Goal: Task Accomplishment & Management: Use online tool/utility

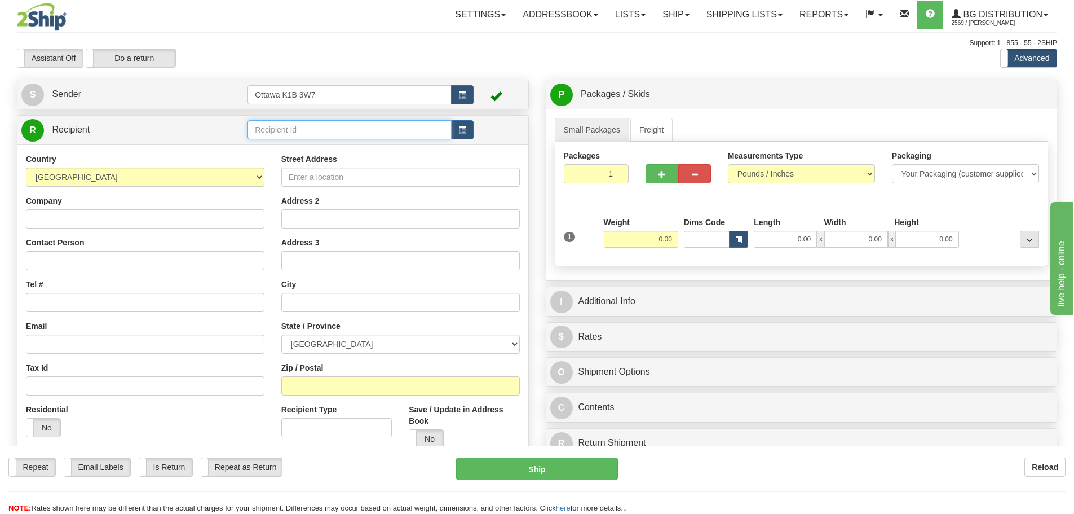
click at [369, 131] on input "text" at bounding box center [350, 129] width 204 height 19
type input "910336"
drag, startPoint x: 403, startPoint y: 58, endPoint x: 430, endPoint y: 56, distance: 26.6
click at [405, 58] on div "Assistant On Assistant Off Do a return Do a return" at bounding box center [228, 57] width 440 height 19
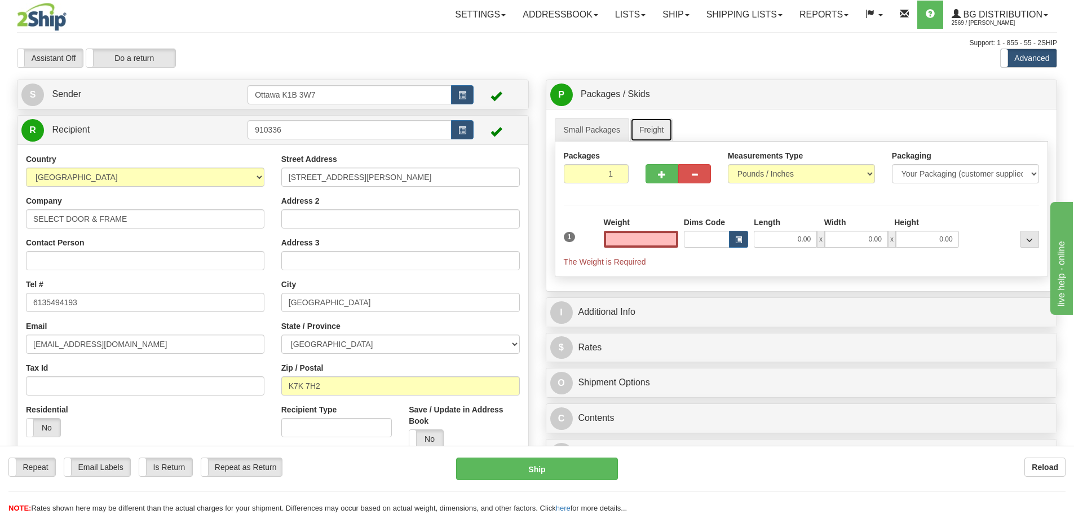
type input "0.00"
click at [640, 134] on link "Freight" at bounding box center [651, 130] width 43 height 24
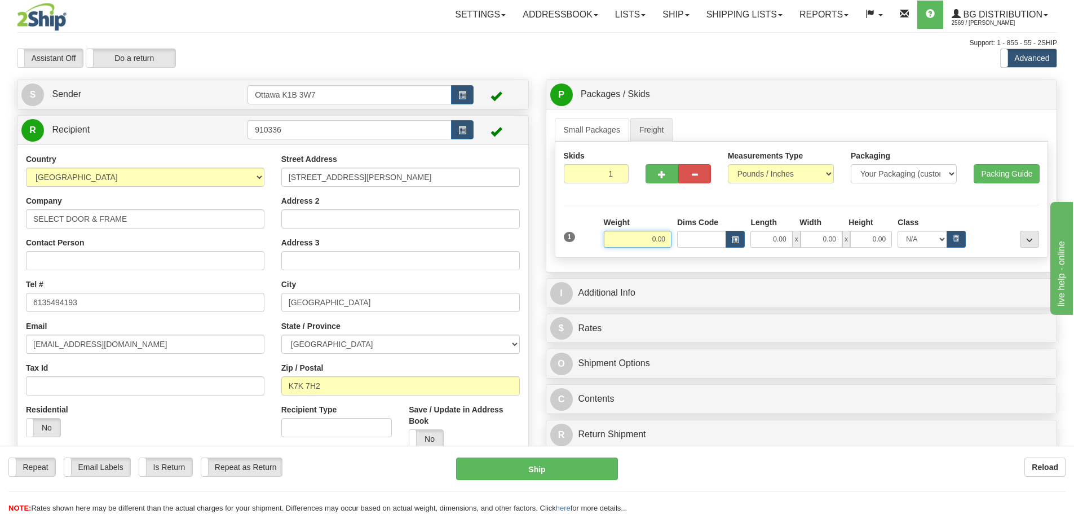
click at [623, 238] on input "0.00" at bounding box center [638, 239] width 68 height 17
type input "0.00"
click at [633, 243] on input "0.00" at bounding box center [638, 239] width 68 height 17
type input "760.00"
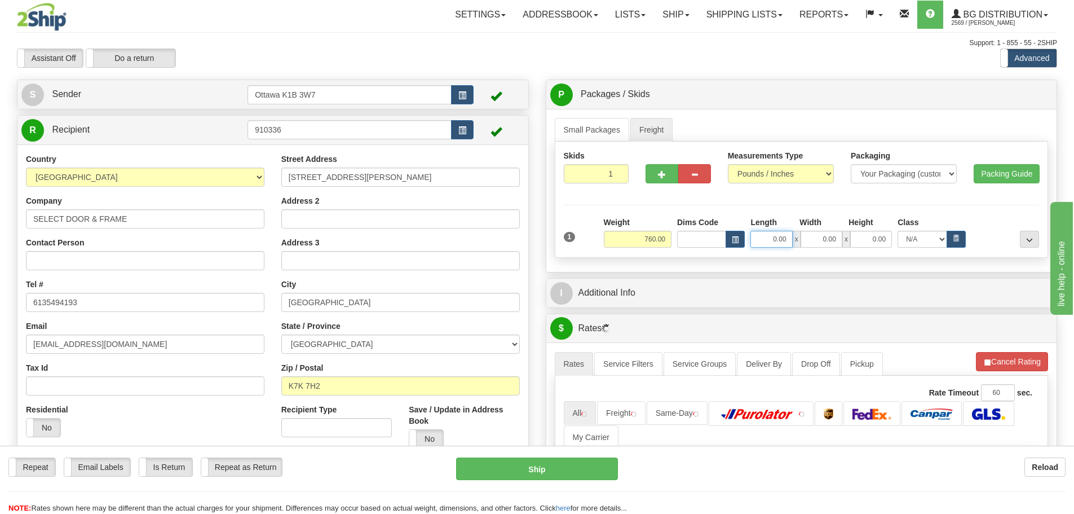
click at [766, 233] on input "0.00" at bounding box center [771, 239] width 42 height 17
type input "96.00"
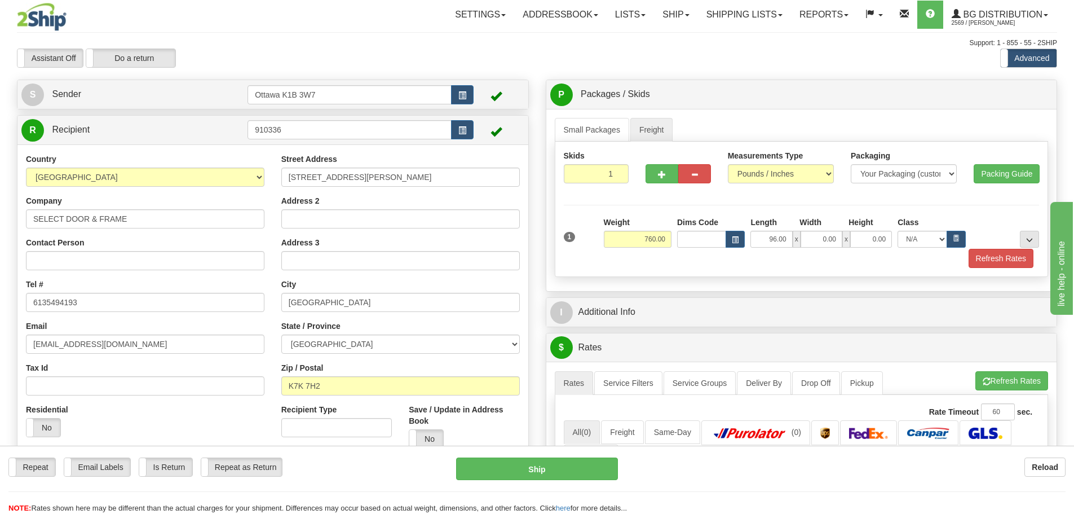
click at [814, 246] on div "1 Weight 760.00 Dims Code x x" at bounding box center [802, 242] width 476 height 51
click at [815, 245] on input "0.00" at bounding box center [822, 239] width 42 height 17
type input "0.00"
click at [836, 267] on div "Refresh Rates" at bounding box center [802, 258] width 482 height 19
click at [822, 238] on input "0.00" at bounding box center [822, 239] width 42 height 17
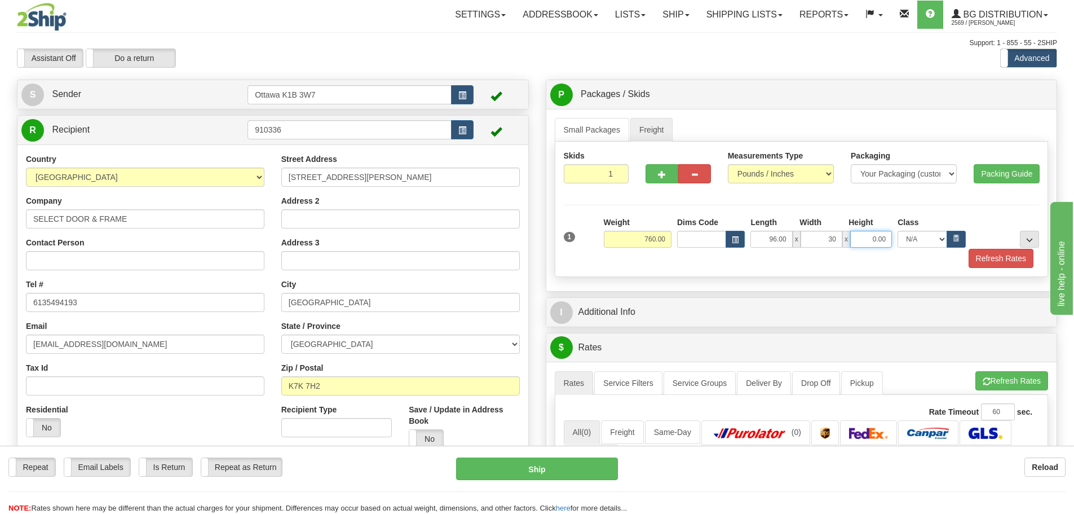
type input "30.00"
click at [872, 237] on input "0.00" at bounding box center [871, 239] width 42 height 17
type input "14.00"
click at [922, 266] on div "Refresh Rates" at bounding box center [802, 258] width 482 height 19
click at [1007, 256] on button "Refresh Rates" at bounding box center [1001, 258] width 65 height 19
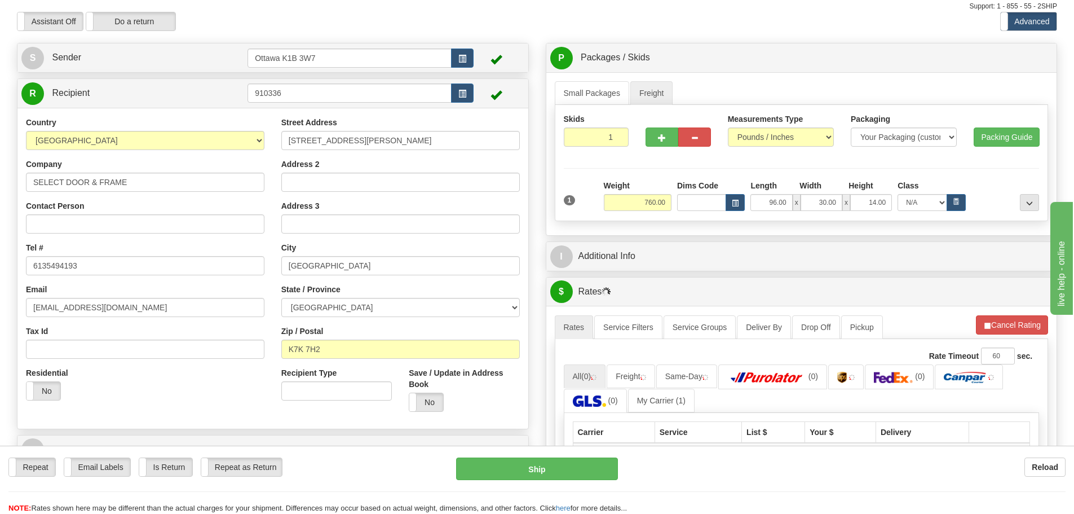
scroll to position [56, 0]
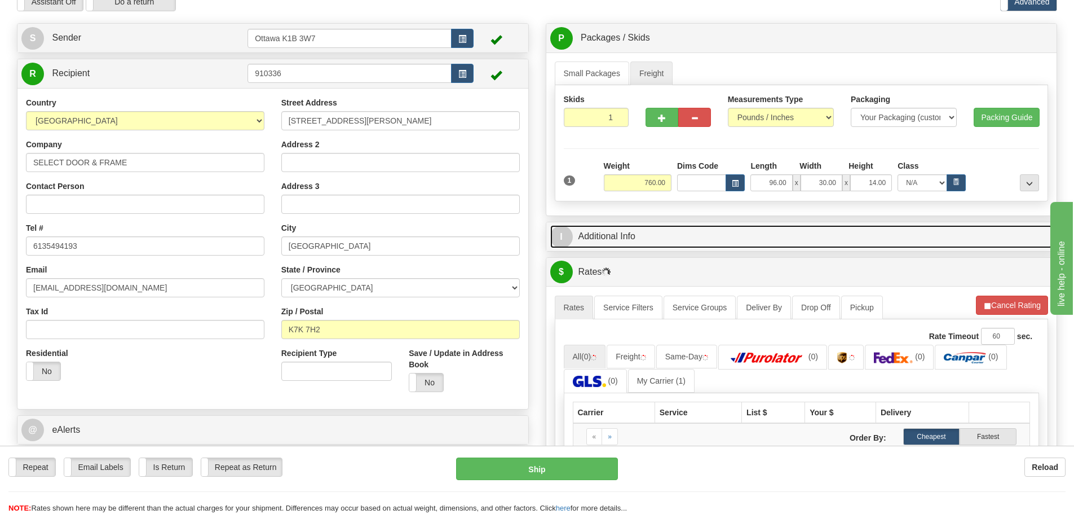
click at [622, 236] on link "I Additional Info" at bounding box center [801, 236] width 503 height 23
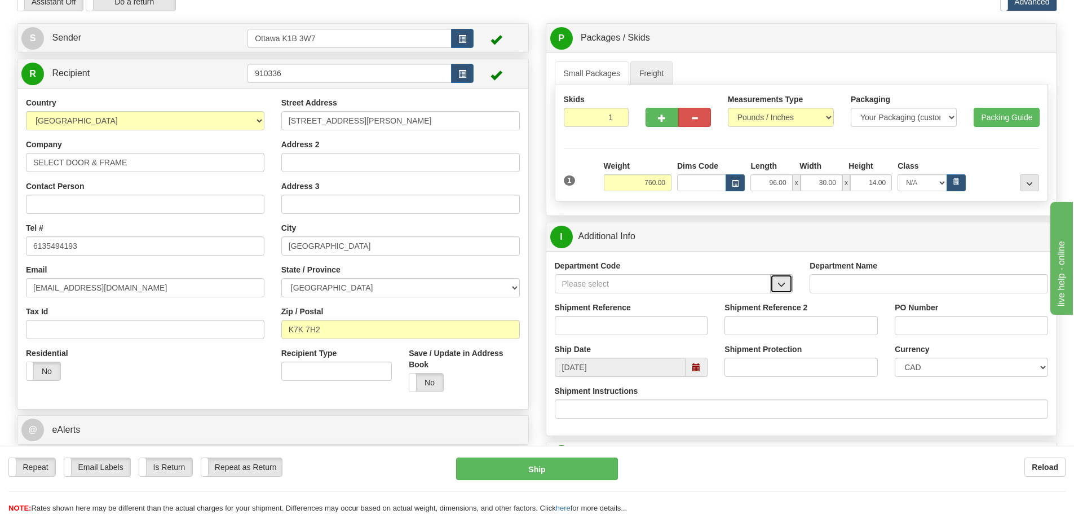
click at [774, 281] on button "button" at bounding box center [781, 283] width 23 height 19
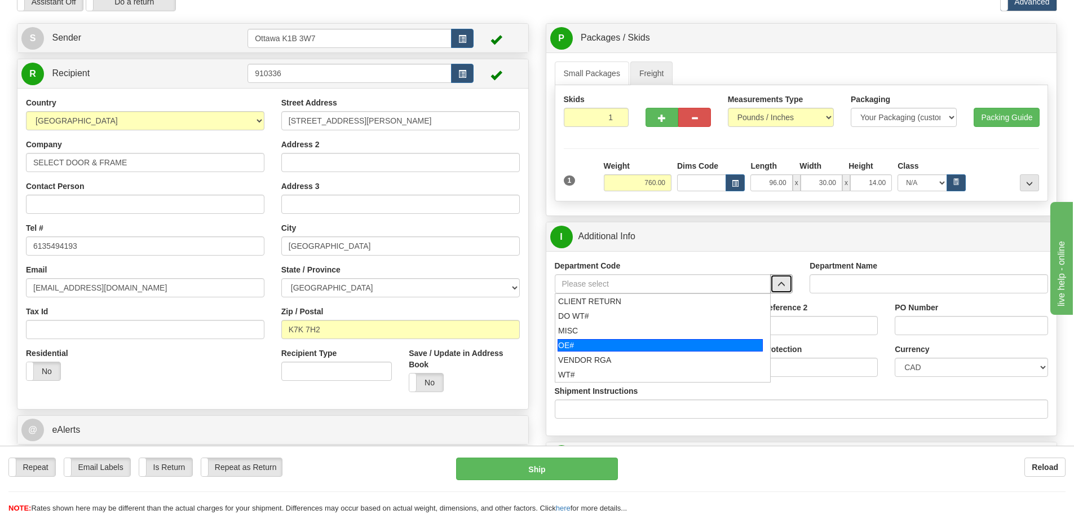
click at [586, 338] on li "OE#" at bounding box center [662, 345] width 215 height 15
type input "OE#"
type input "ORDERS"
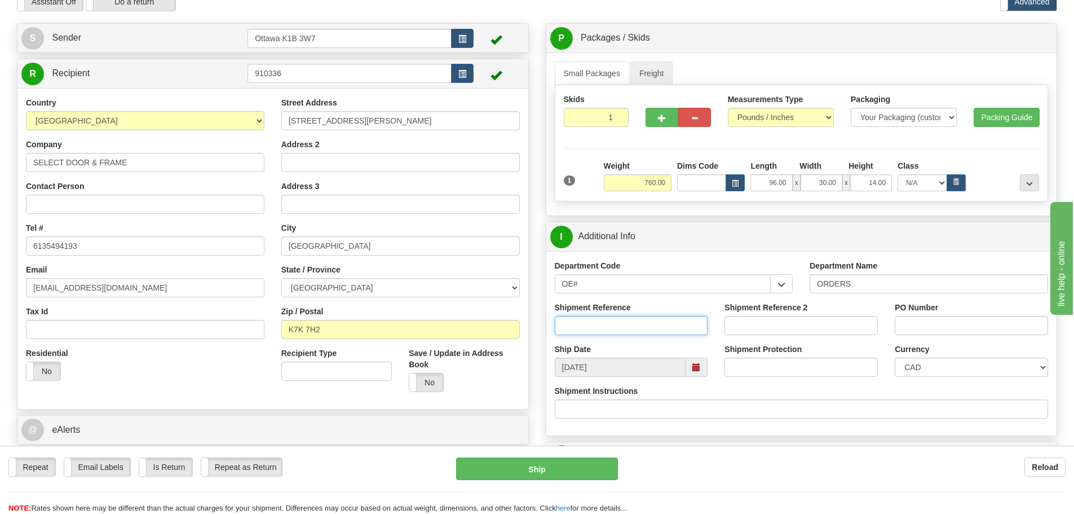
click at [650, 325] on input "Shipment Reference" at bounding box center [631, 325] width 153 height 19
type input "10184120-00"
click at [732, 321] on input "Shipment Reference 2" at bounding box center [801, 325] width 153 height 19
click at [936, 330] on input "PO Number" at bounding box center [971, 325] width 153 height 19
type input "PO011242"
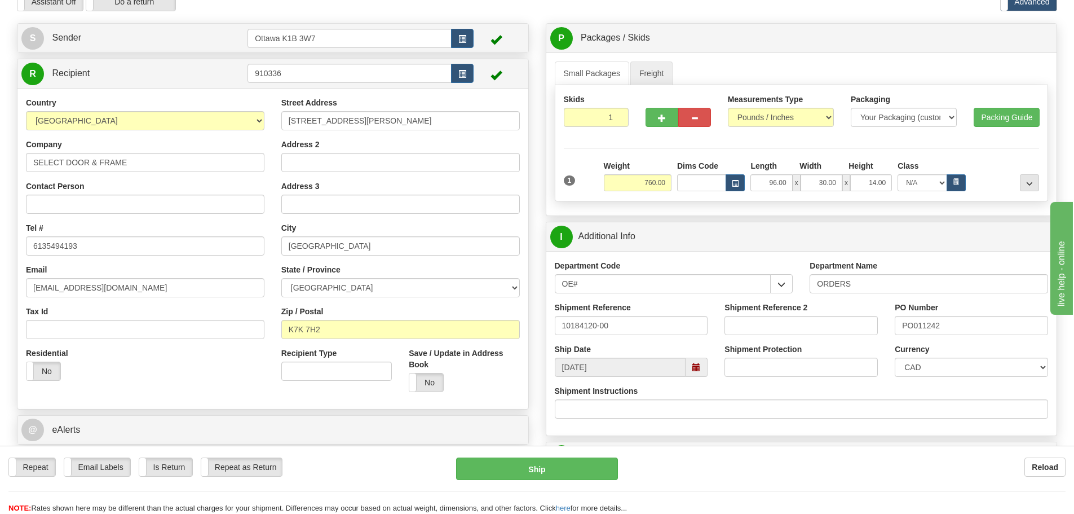
click at [902, 302] on label "PO Number" at bounding box center [916, 307] width 43 height 11
click at [902, 316] on input "PO011242" at bounding box center [971, 325] width 153 height 19
click at [845, 303] on div "Shipment Reference 2" at bounding box center [801, 318] width 153 height 33
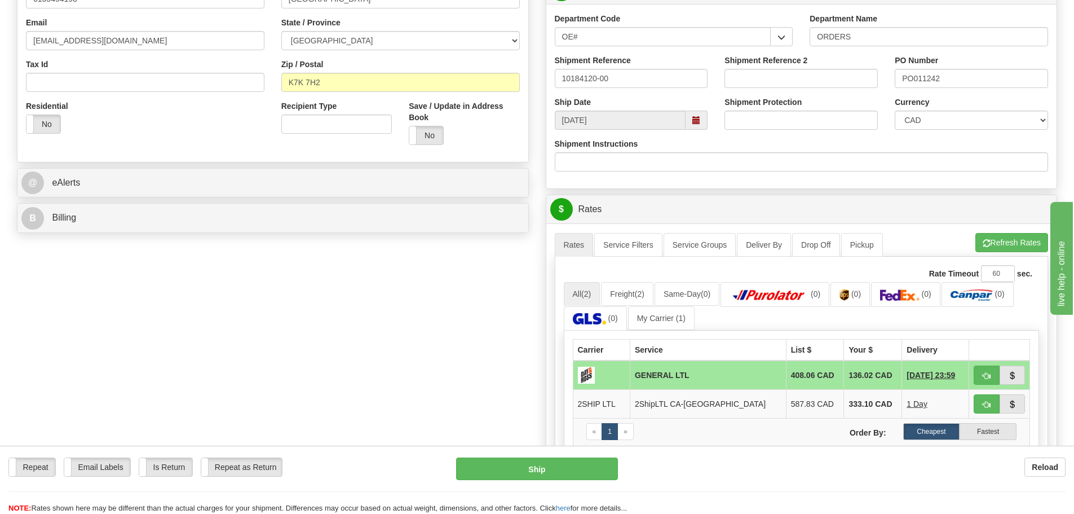
scroll to position [338, 0]
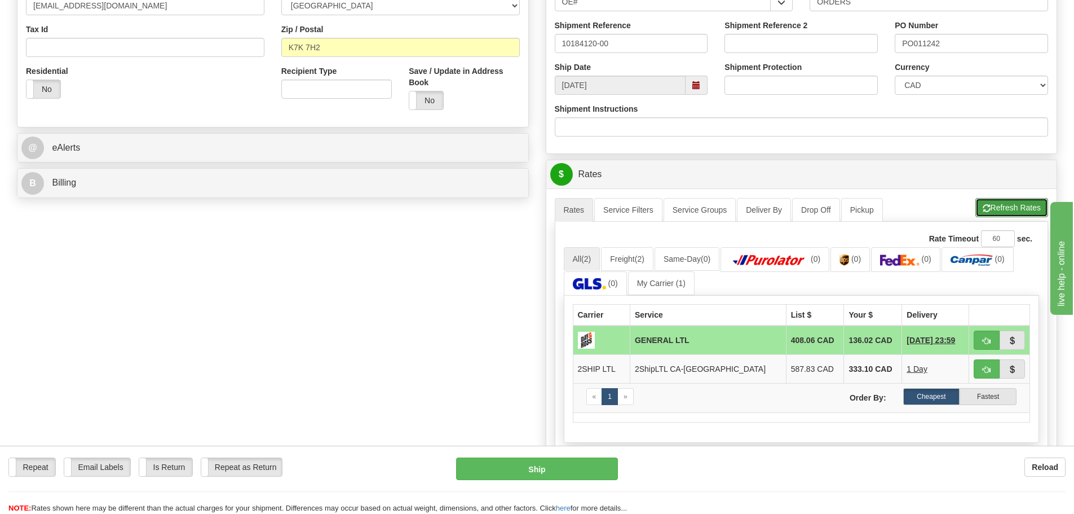
click at [1006, 209] on button "Refresh Rates" at bounding box center [1011, 207] width 73 height 19
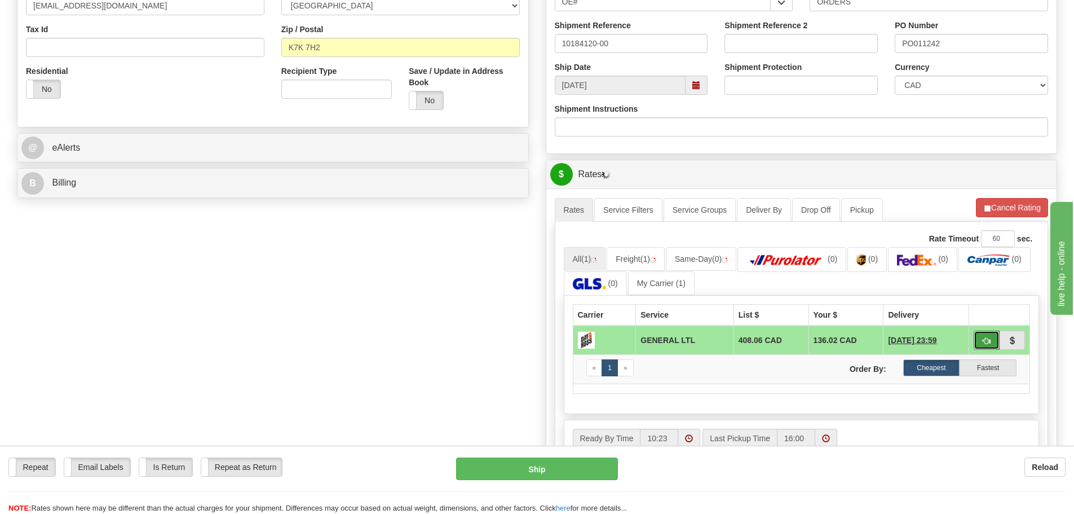
click at [978, 337] on button "button" at bounding box center [987, 339] width 26 height 19
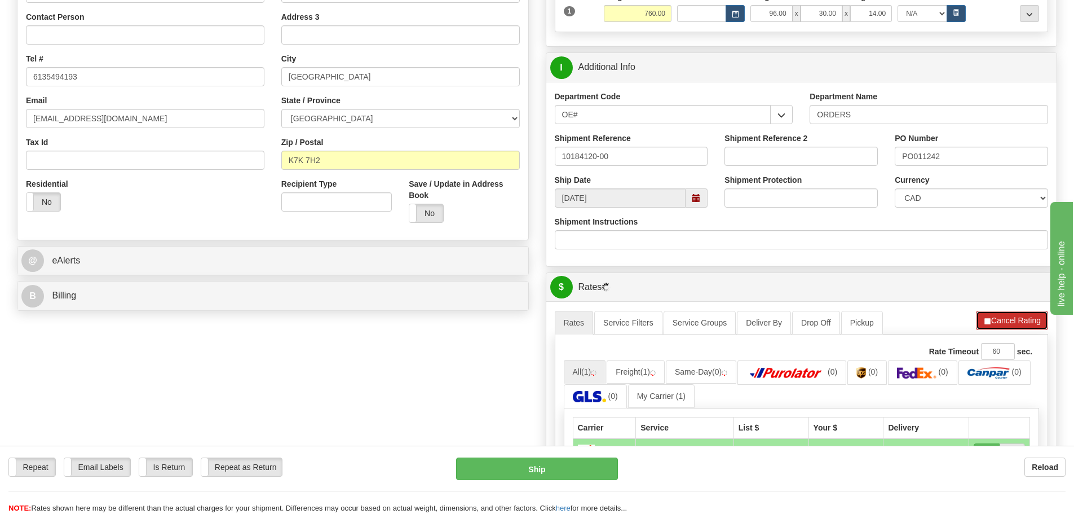
click at [987, 323] on span "button" at bounding box center [987, 320] width 8 height 7
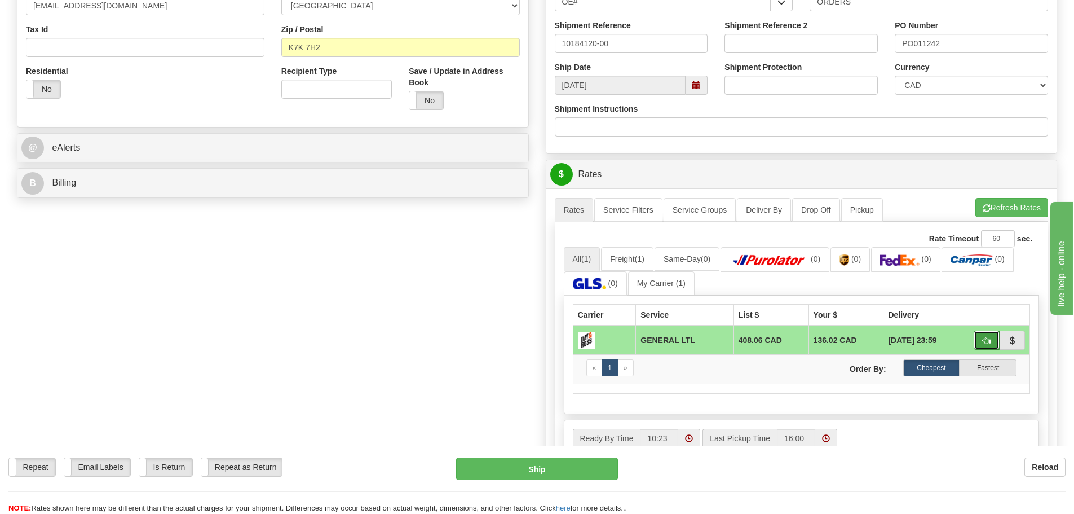
click at [987, 338] on span "button" at bounding box center [987, 340] width 8 height 7
type input "GL"
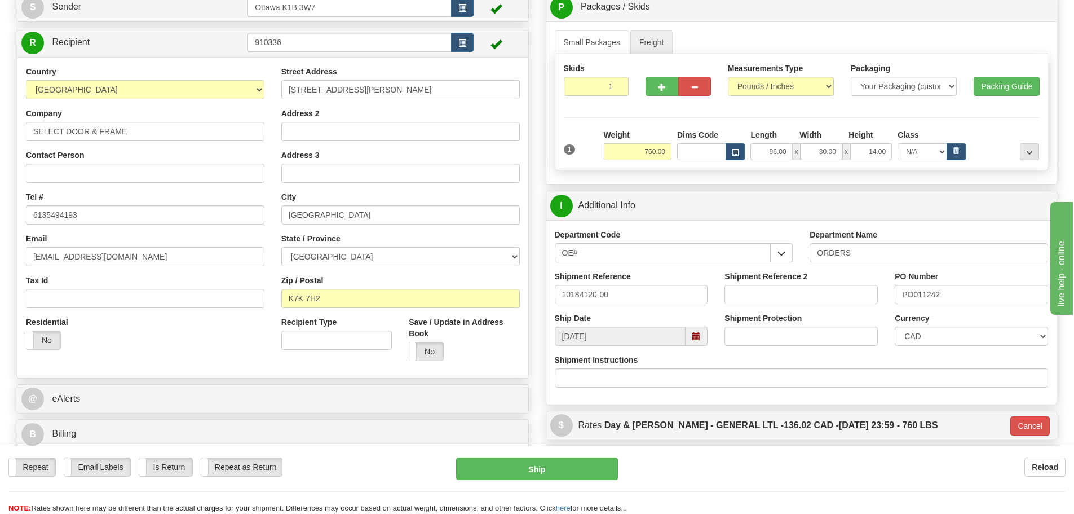
scroll to position [113, 0]
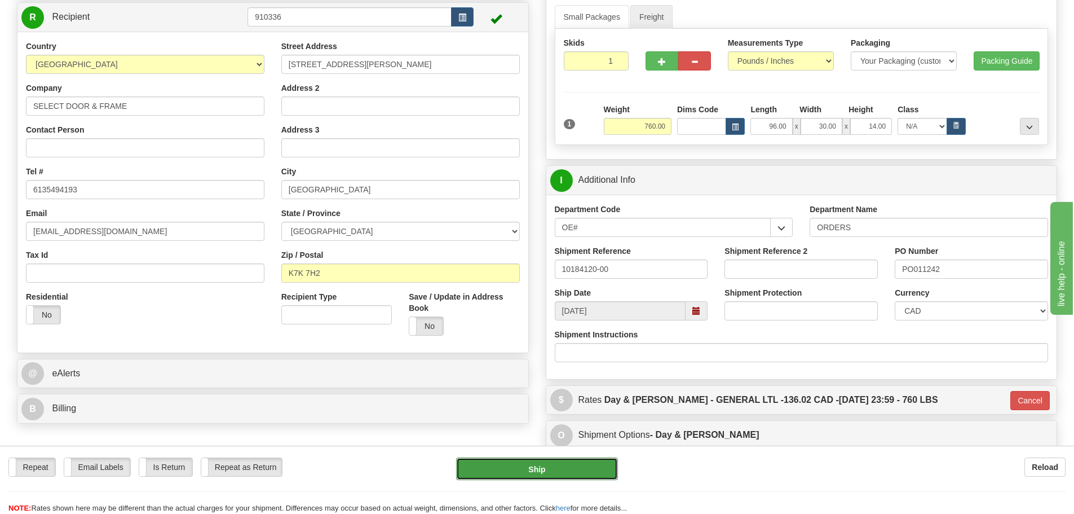
click at [580, 465] on button "Ship" at bounding box center [537, 468] width 162 height 23
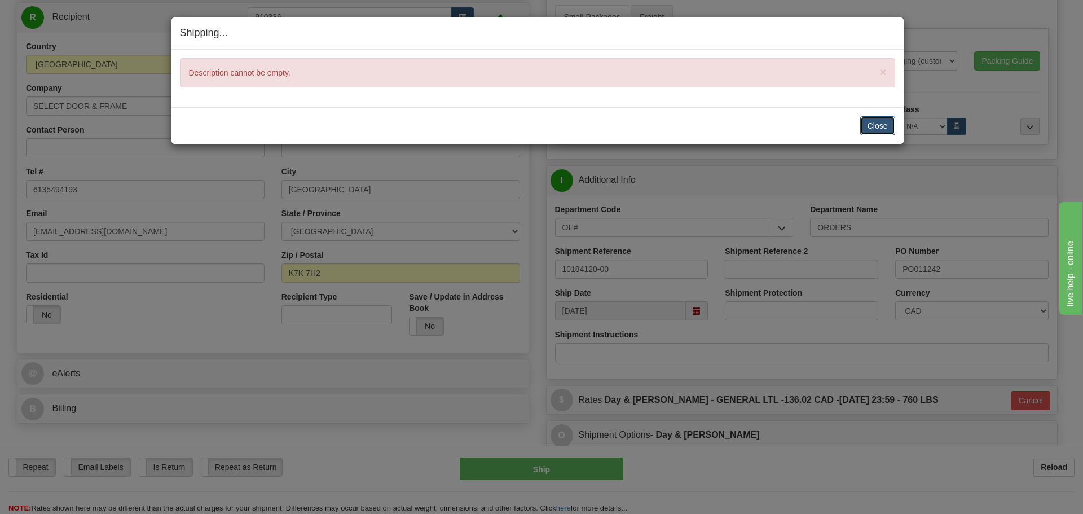
click at [866, 129] on button "Close" at bounding box center [877, 125] width 35 height 19
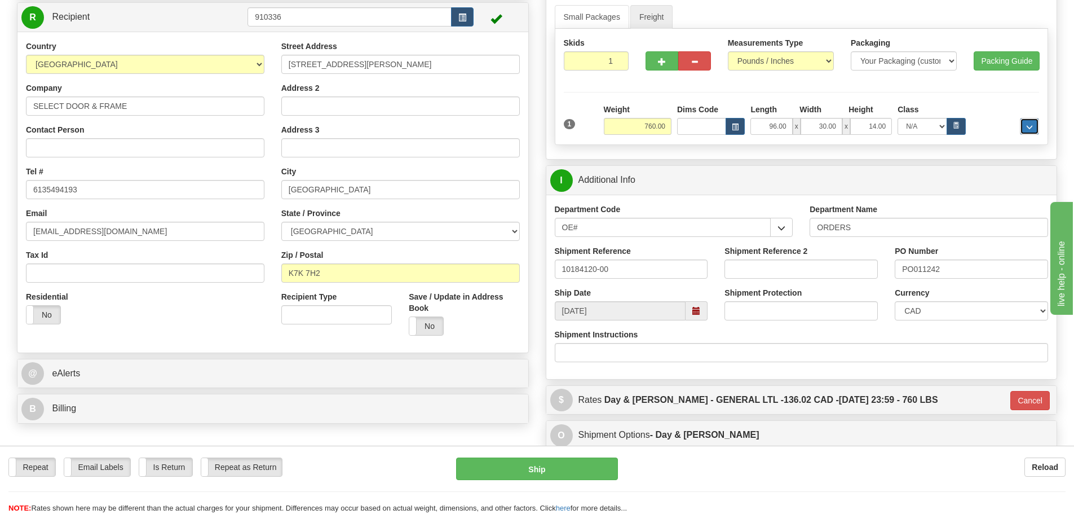
click at [1027, 125] on span "..." at bounding box center [1029, 127] width 7 height 6
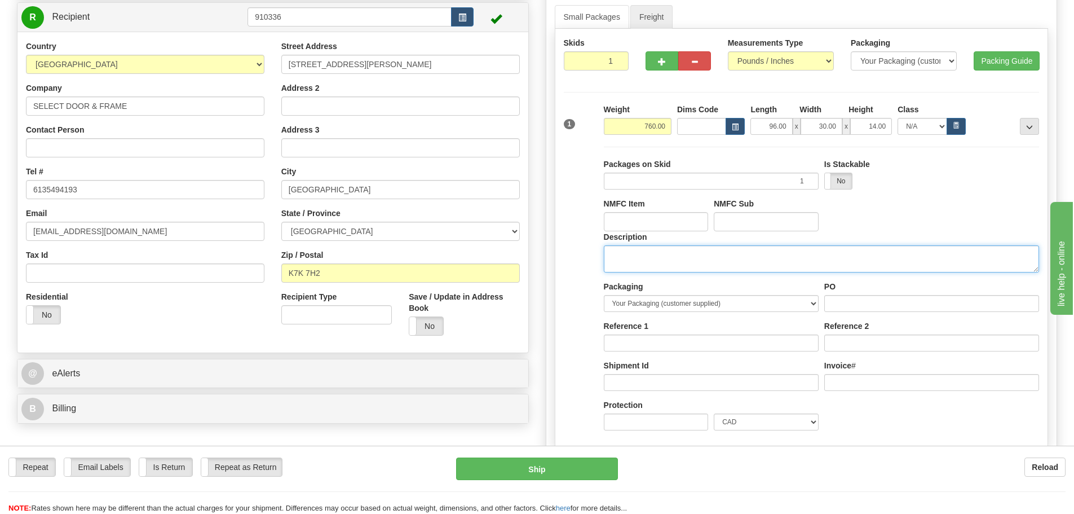
click at [776, 245] on textarea "Description" at bounding box center [821, 258] width 435 height 27
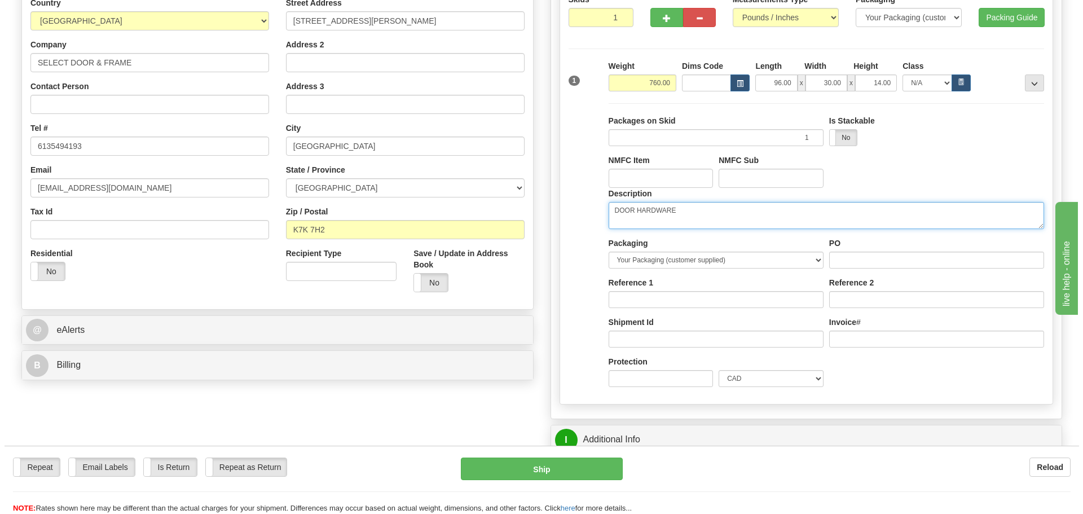
scroll to position [226, 0]
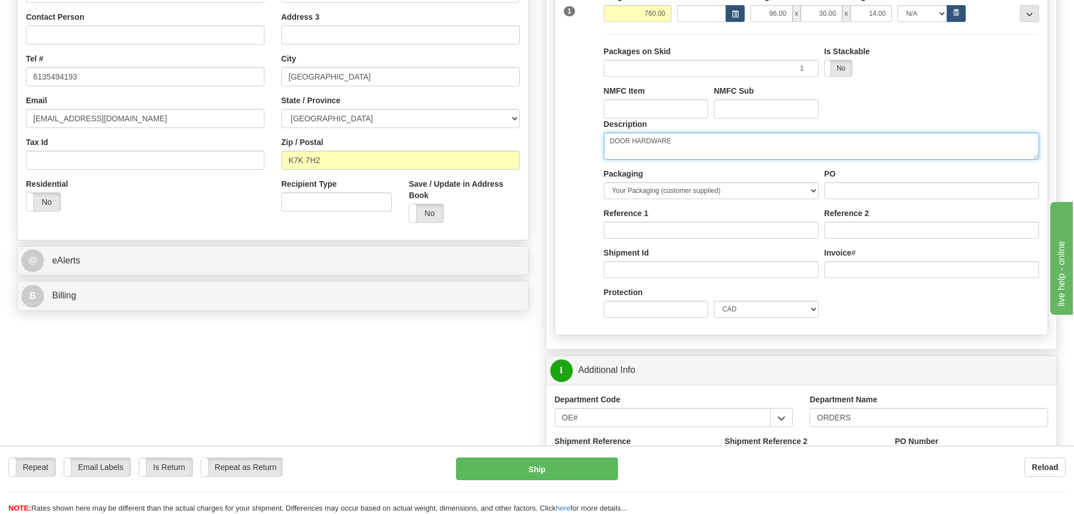
type textarea "DOOR HARDWARE"
click at [558, 457] on div "Repeat Repeat Email Labels Email Labels Edit Is Return Is Return Repeat as Retu…" at bounding box center [537, 479] width 1074 height 68
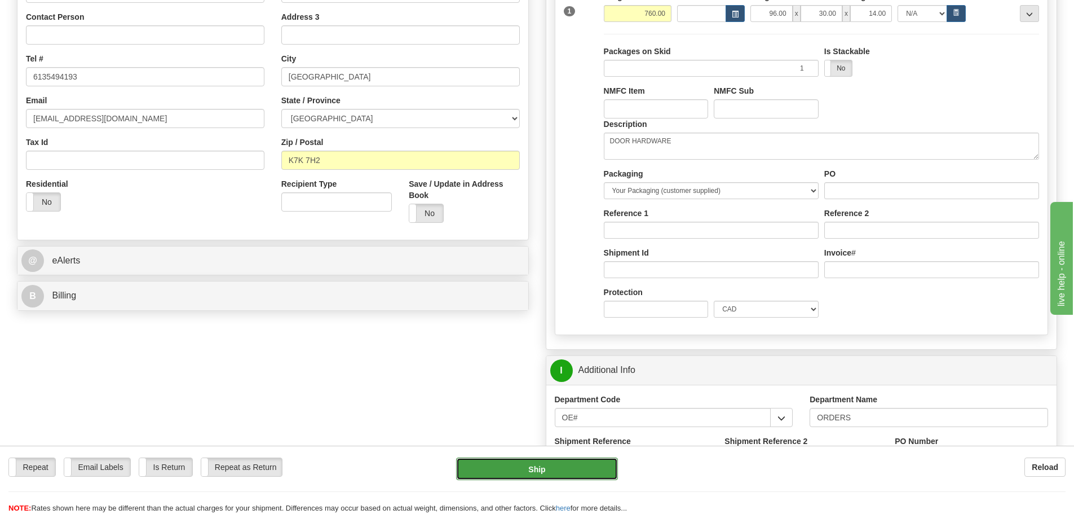
click at [559, 471] on button "Ship" at bounding box center [537, 468] width 162 height 23
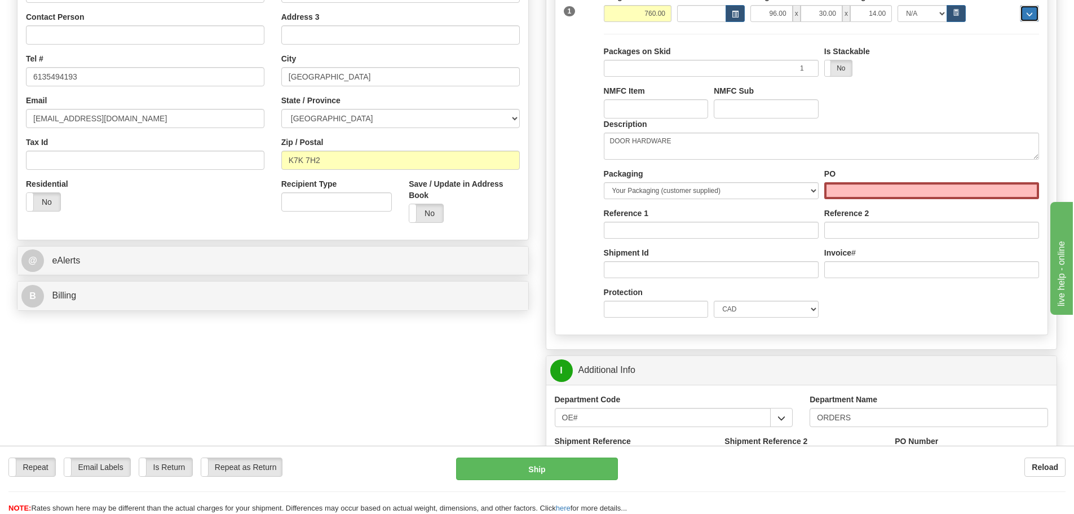
click at [1025, 8] on button "..." at bounding box center [1029, 13] width 19 height 17
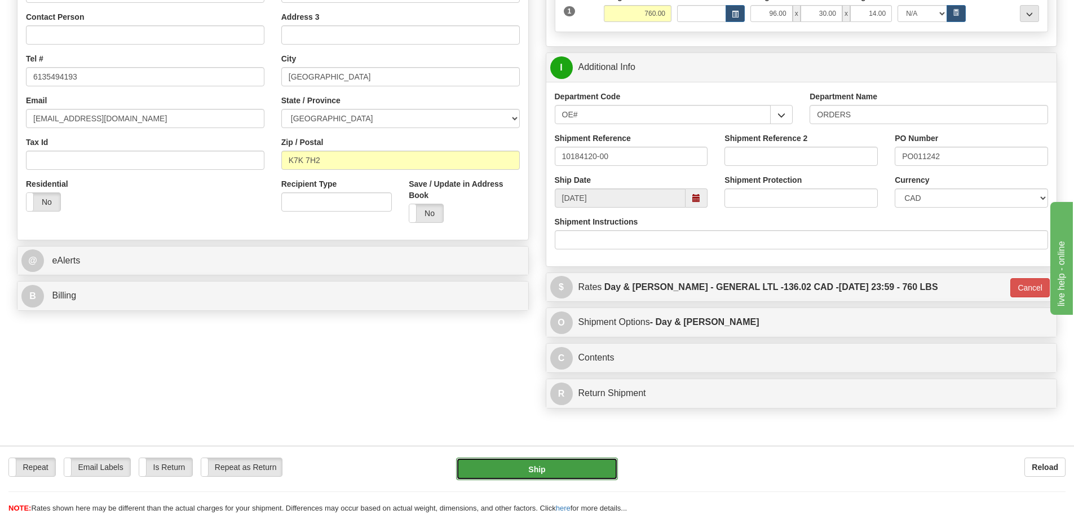
click at [501, 475] on button "Ship" at bounding box center [537, 468] width 162 height 23
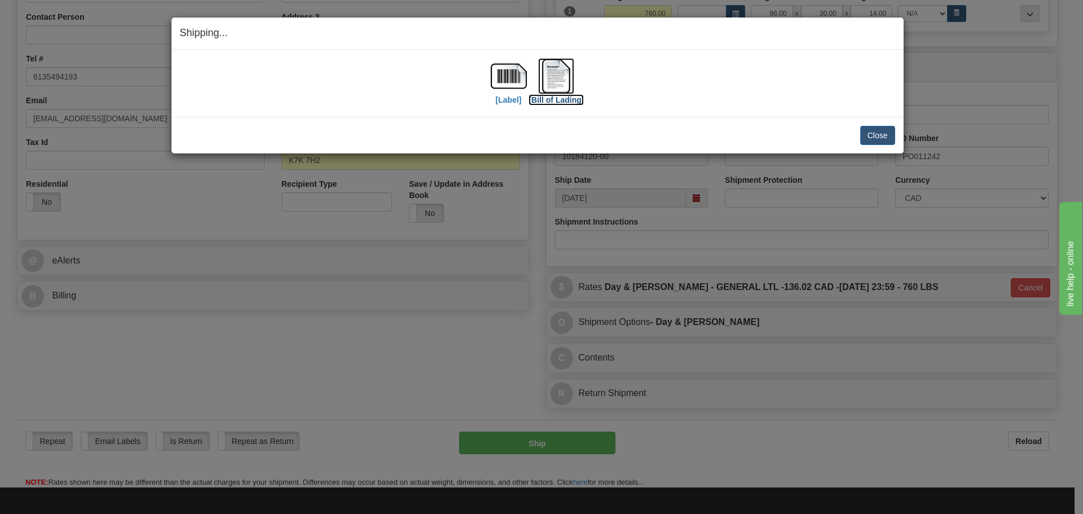
click at [566, 101] on label "[Bill of Lading]" at bounding box center [555, 99] width 55 height 11
click at [508, 99] on label "[Label]" at bounding box center [509, 99] width 26 height 11
drag, startPoint x: 863, startPoint y: 135, endPoint x: 786, endPoint y: 103, distance: 83.1
click at [863, 135] on button "Close" at bounding box center [877, 135] width 35 height 19
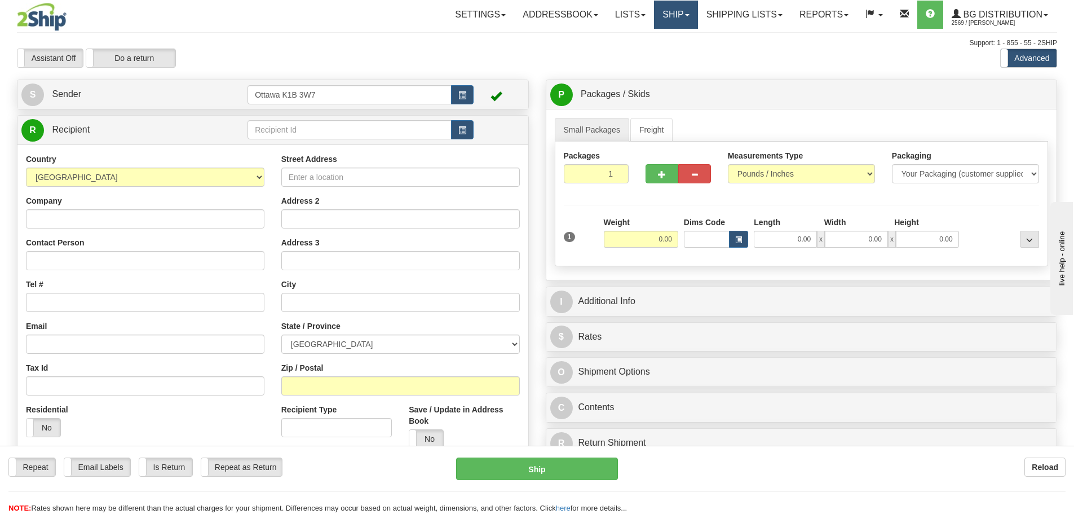
click at [679, 16] on link "Ship" at bounding box center [675, 15] width 43 height 28
click at [668, 34] on link "Ship Screen" at bounding box center [652, 39] width 89 height 15
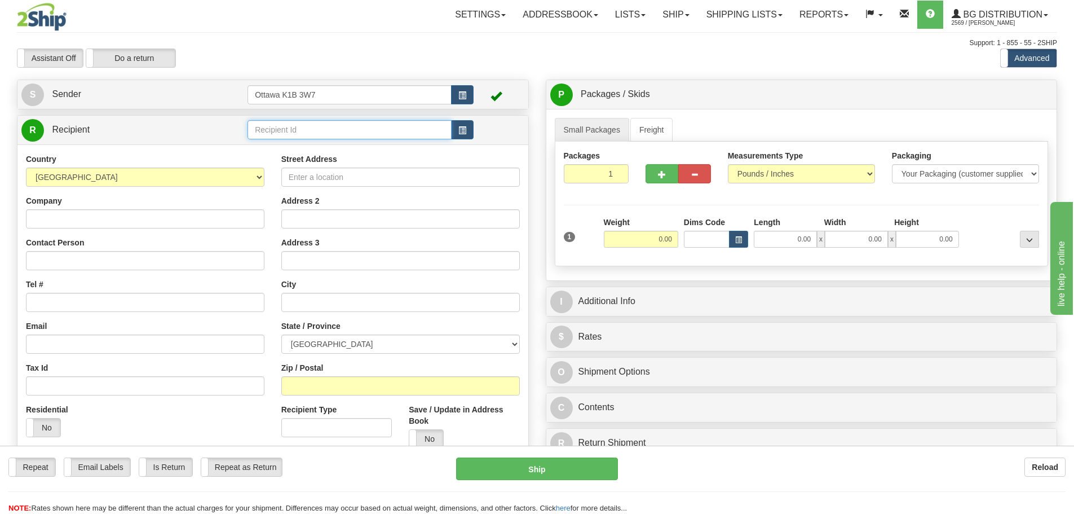
click at [329, 131] on input "text" at bounding box center [350, 129] width 204 height 19
type input "910840"
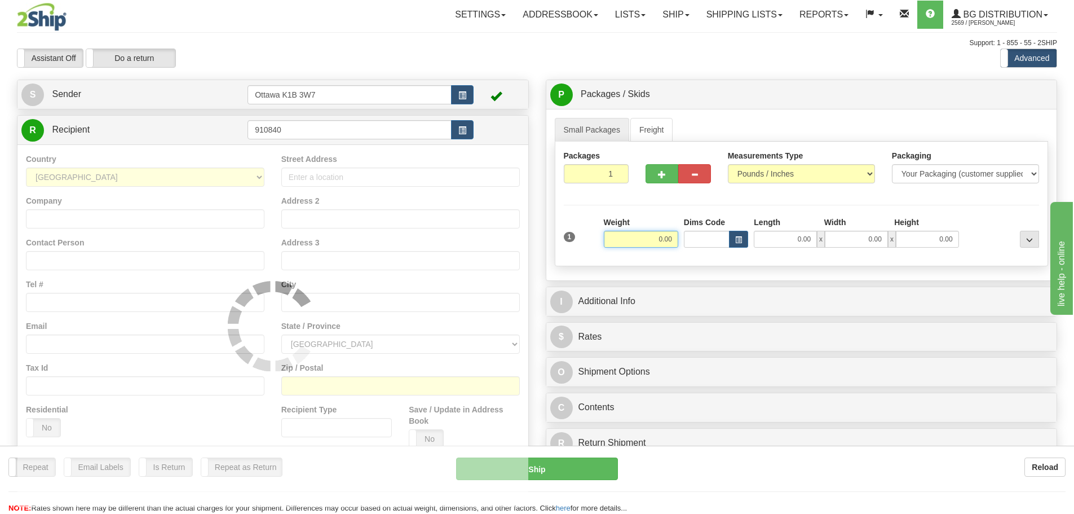
click at [625, 59] on div "Assistant On Assistant Off Do a return Do a return Previous Next Standard Advan…" at bounding box center [536, 57] width 1057 height 19
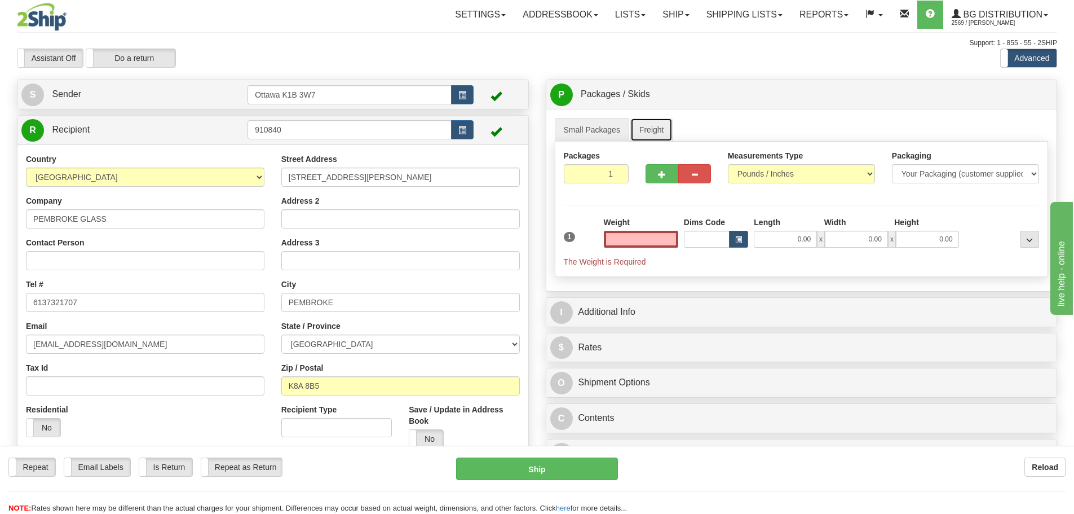
type input "0.00"
click at [656, 132] on link "Freight" at bounding box center [651, 130] width 43 height 24
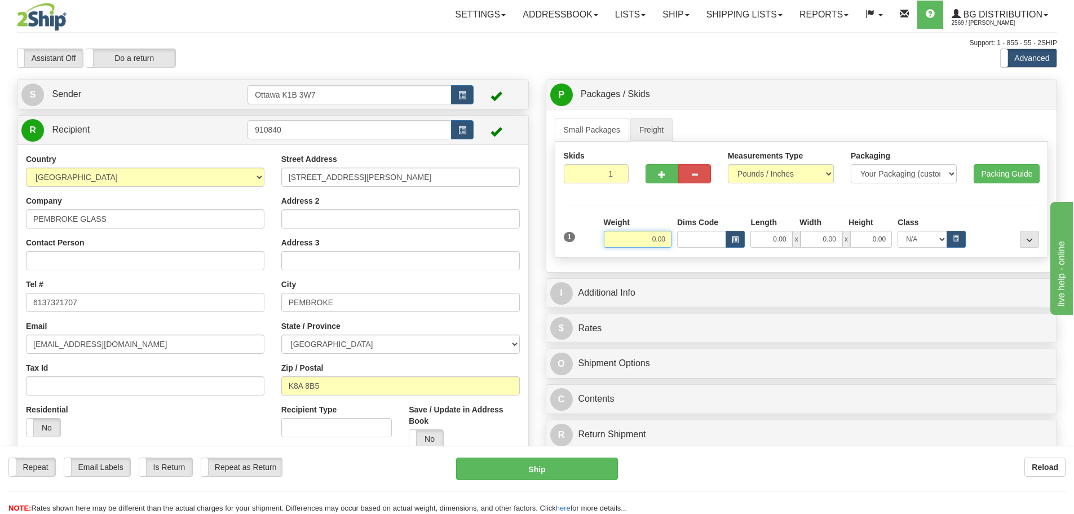
drag, startPoint x: 641, startPoint y: 240, endPoint x: 785, endPoint y: 233, distance: 143.9
click at [641, 240] on input "0.00" at bounding box center [638, 239] width 68 height 17
type input "0.00"
click at [769, 240] on input "0.00" at bounding box center [771, 239] width 42 height 17
type input "48.00"
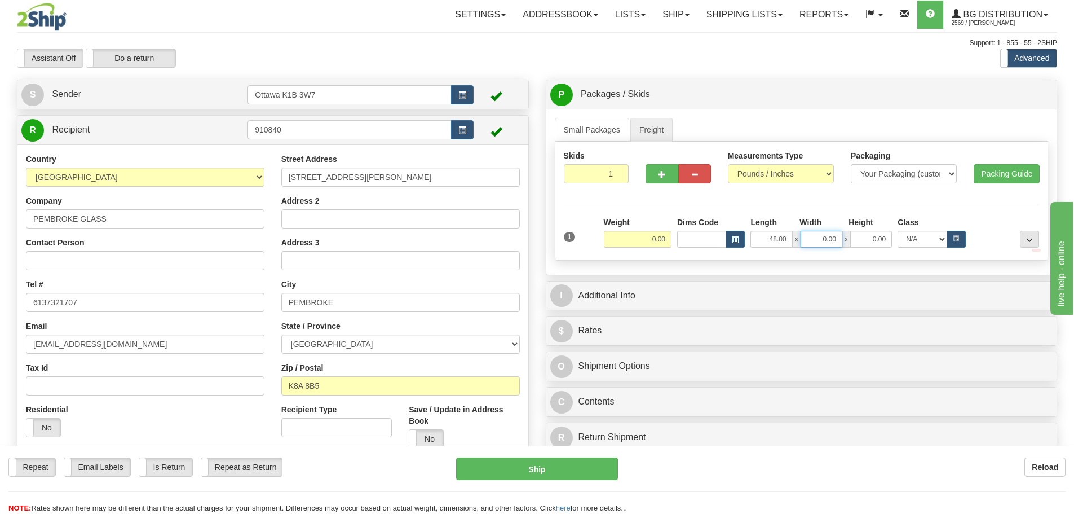
click at [815, 241] on input "0.00" at bounding box center [822, 239] width 42 height 17
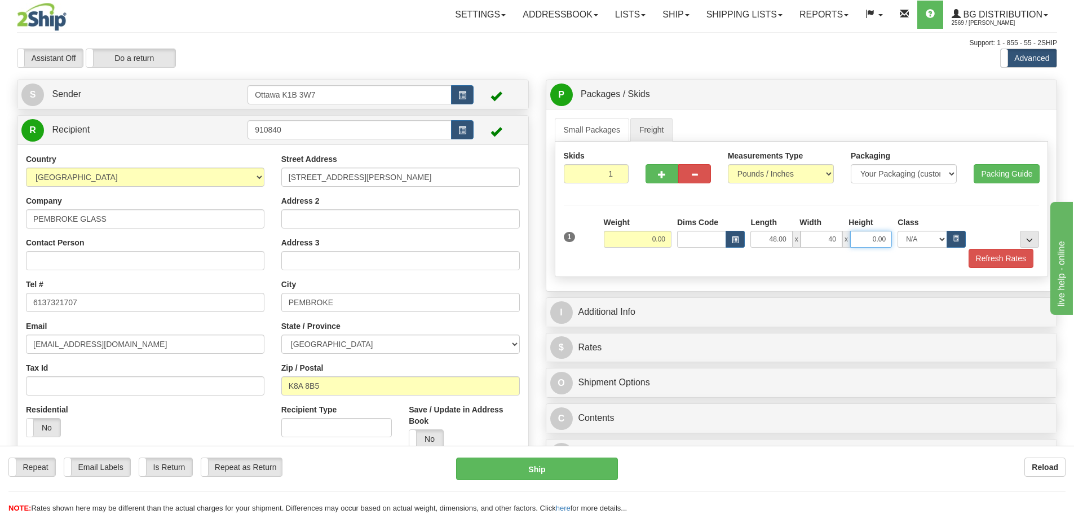
type input "40.00"
click at [870, 239] on input "0.00" at bounding box center [871, 239] width 42 height 17
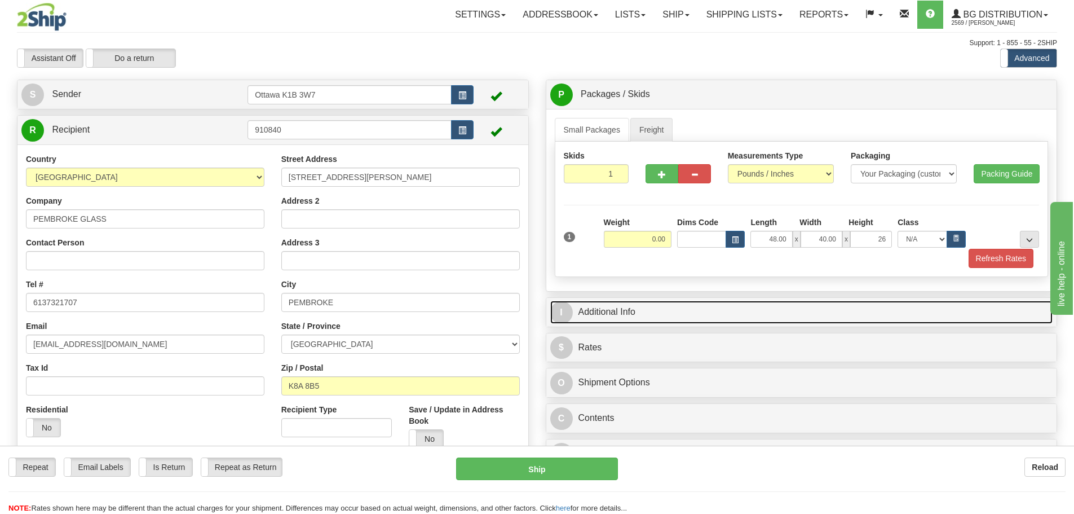
type input "26.00"
click at [586, 312] on link "I Additional Info" at bounding box center [801, 312] width 503 height 23
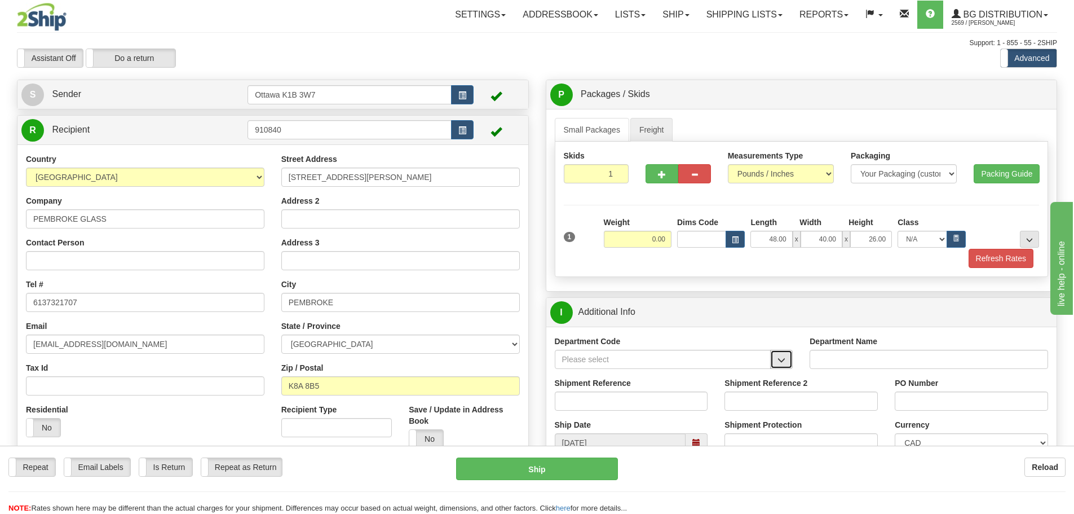
click at [781, 358] on span "button" at bounding box center [782, 359] width 8 height 7
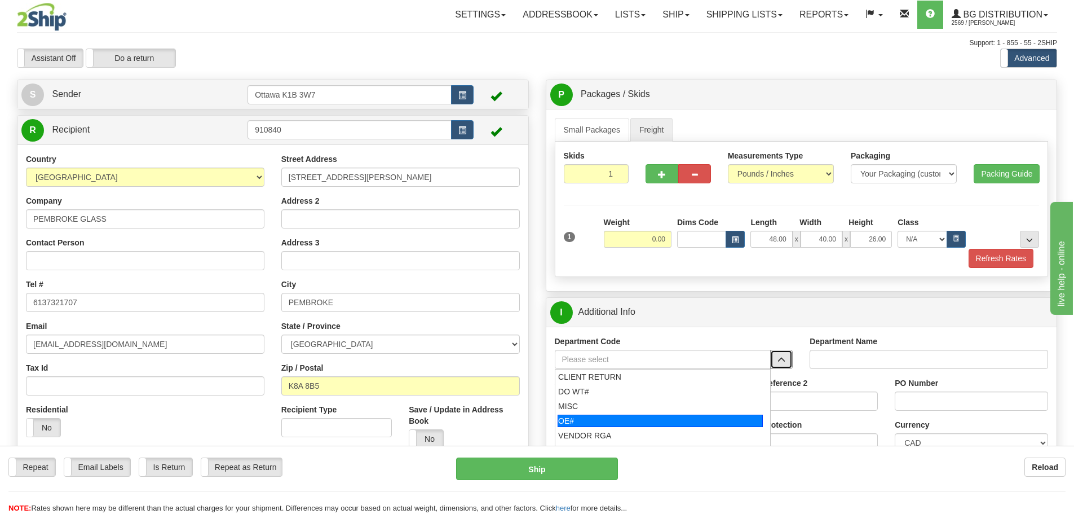
click at [607, 423] on div "OE#" at bounding box center [660, 420] width 205 height 12
type input "OE#"
type input "ORDERS"
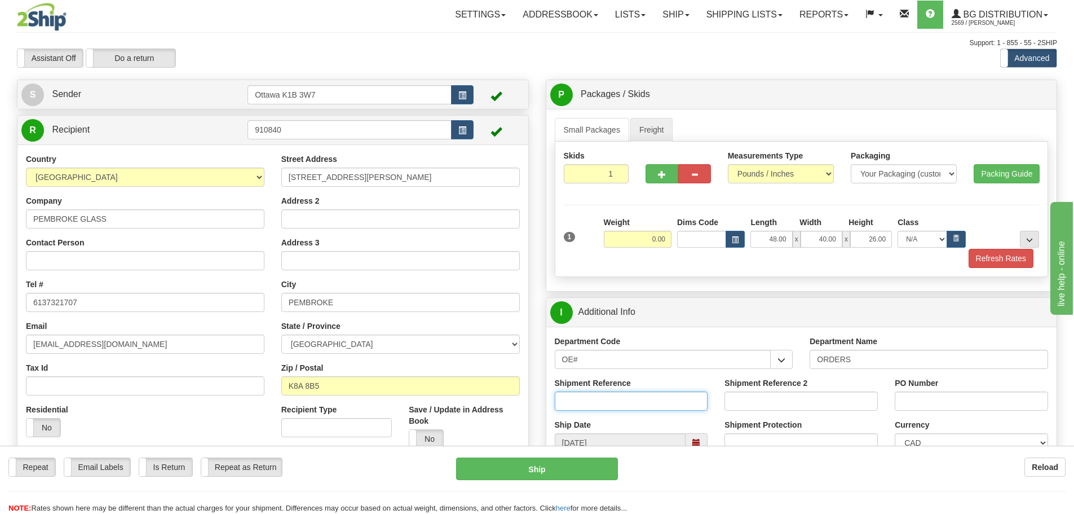
click at [618, 402] on input "Shipment Reference" at bounding box center [631, 400] width 153 height 19
type input "10201392-00"
click at [970, 408] on input "PO Number" at bounding box center [971, 400] width 153 height 19
type input "VICTORIA MALL 23-JUL"
click at [634, 239] on input "0.00" at bounding box center [638, 239] width 68 height 17
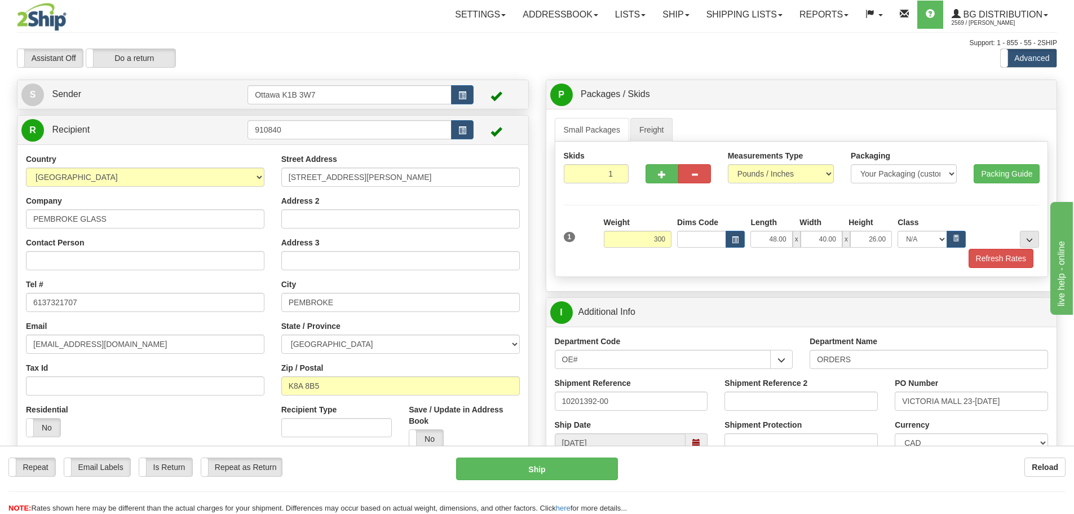
type input "300.00"
click at [841, 285] on div "Small Packages Freight Packages 1 1 Measurements Type" at bounding box center [801, 200] width 511 height 182
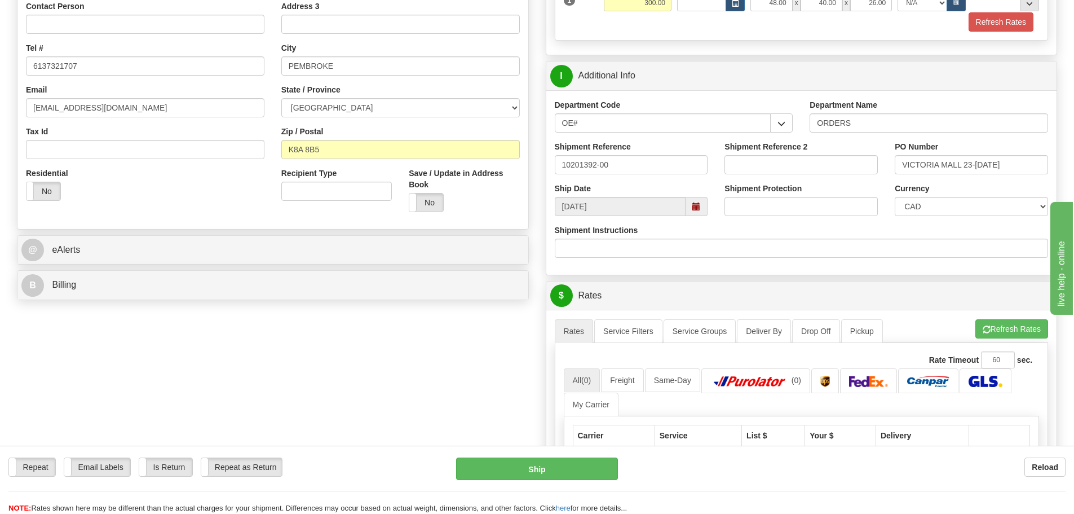
scroll to position [338, 0]
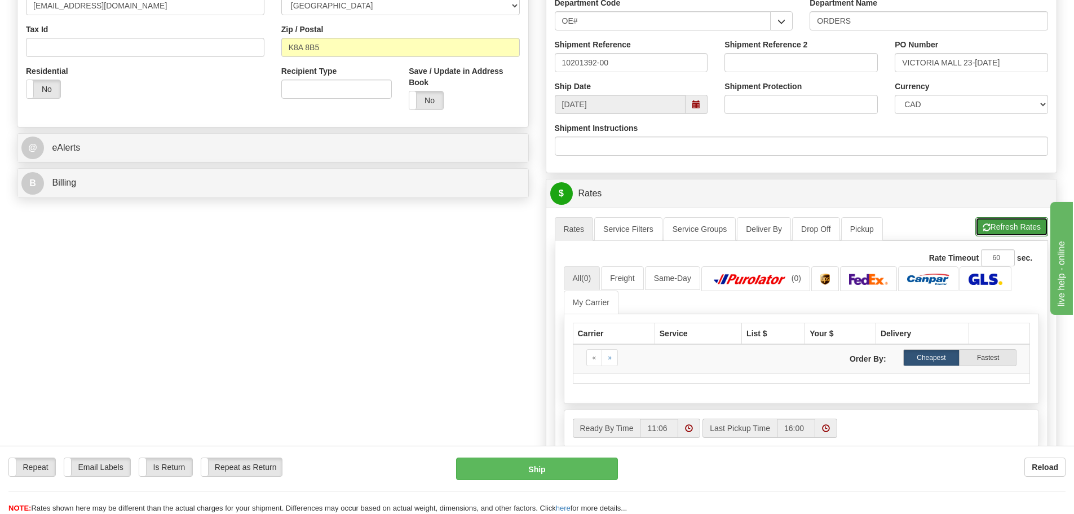
click at [1003, 234] on button "Refresh Rates" at bounding box center [1011, 226] width 73 height 19
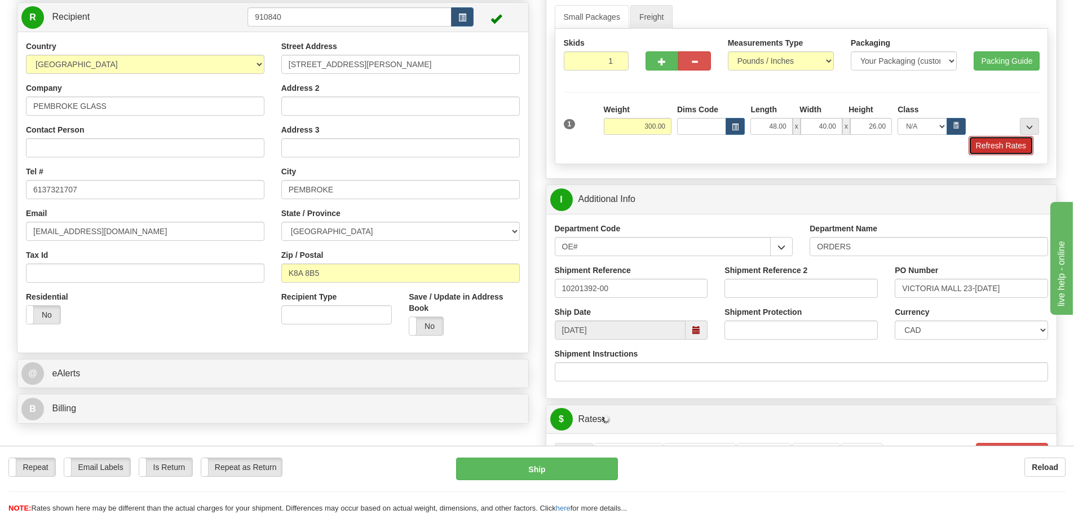
click at [990, 140] on button "Refresh Rates" at bounding box center [1001, 145] width 65 height 19
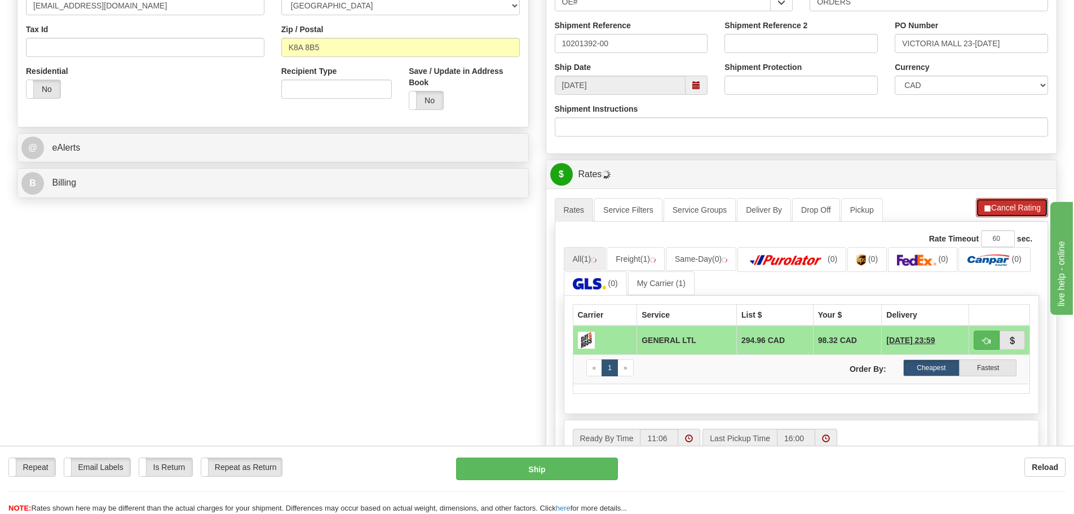
click at [1013, 206] on button "Cancel Rating" at bounding box center [1012, 207] width 72 height 19
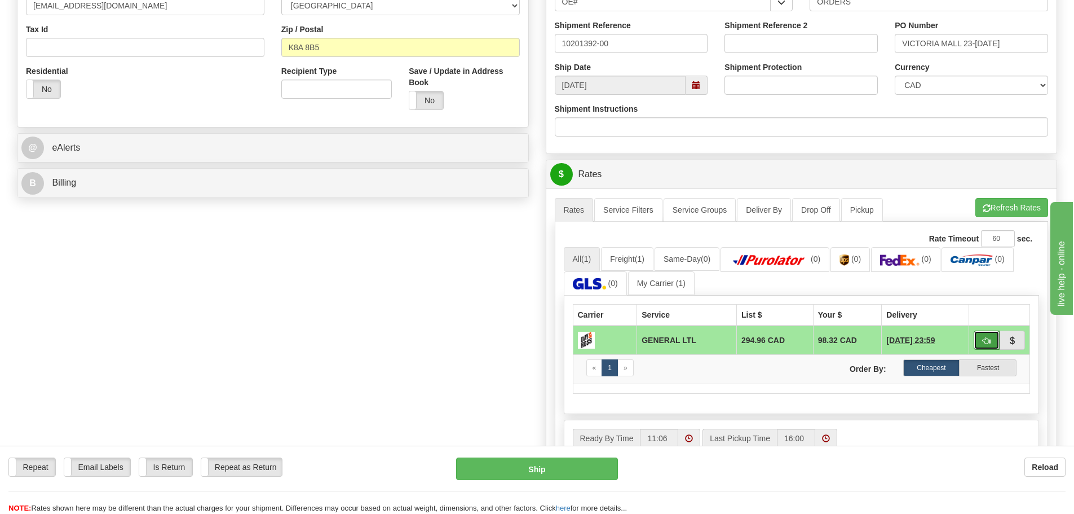
click at [990, 334] on button "button" at bounding box center [987, 339] width 26 height 19
type input "GL"
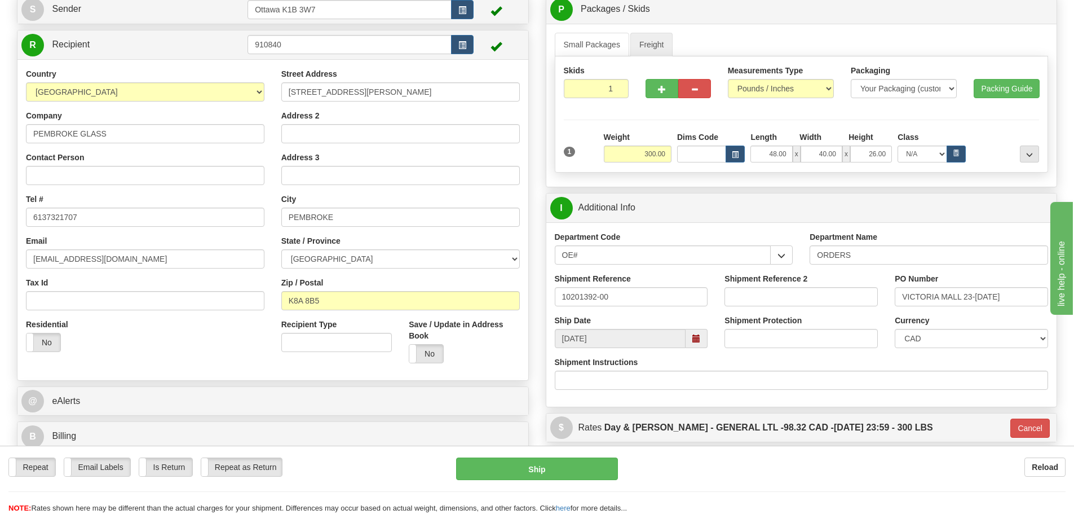
scroll to position [113, 0]
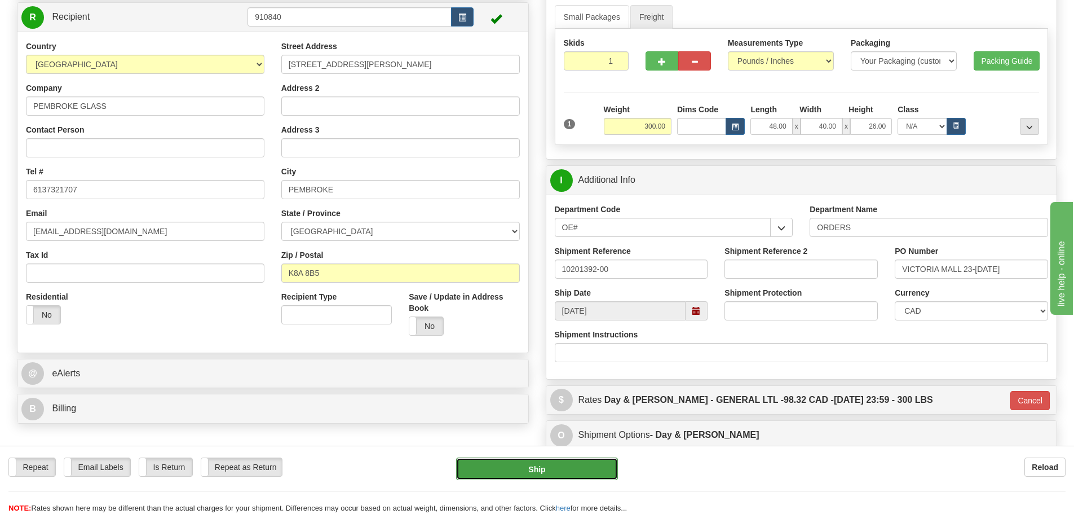
click at [497, 466] on button "Ship" at bounding box center [537, 468] width 162 height 23
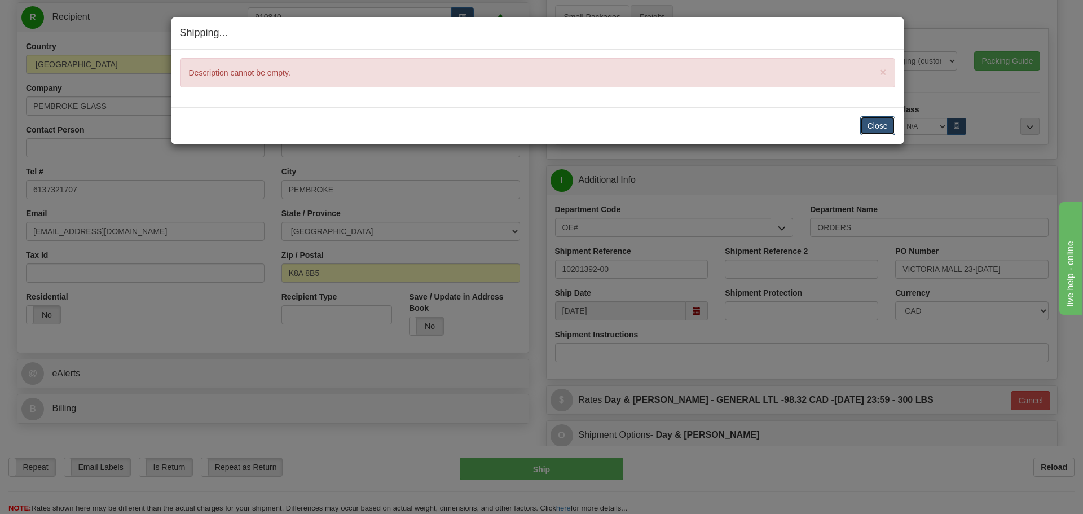
drag, startPoint x: 867, startPoint y: 129, endPoint x: 877, endPoint y: 129, distance: 10.1
click at [868, 129] on button "Close" at bounding box center [877, 125] width 35 height 19
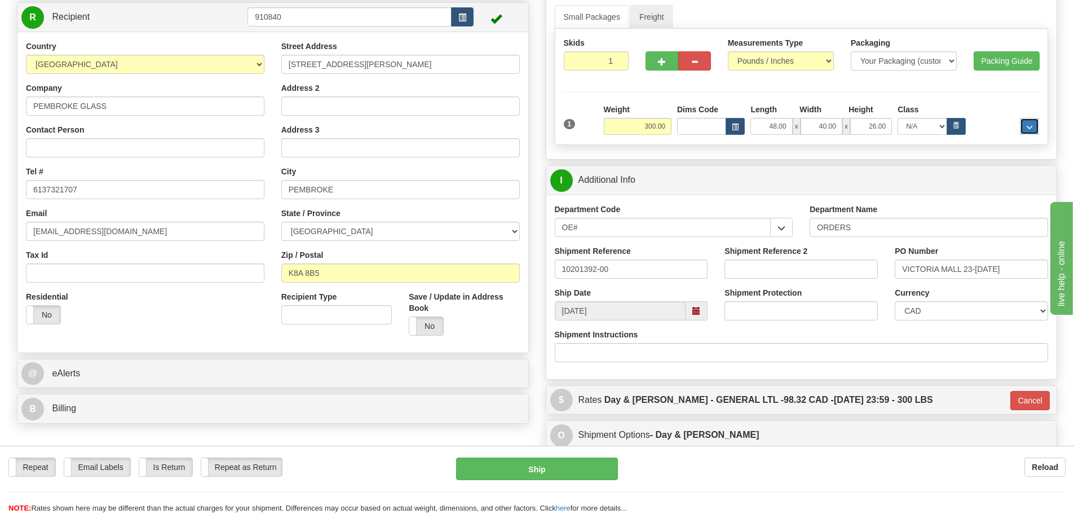
click at [1021, 122] on button "..." at bounding box center [1029, 126] width 19 height 17
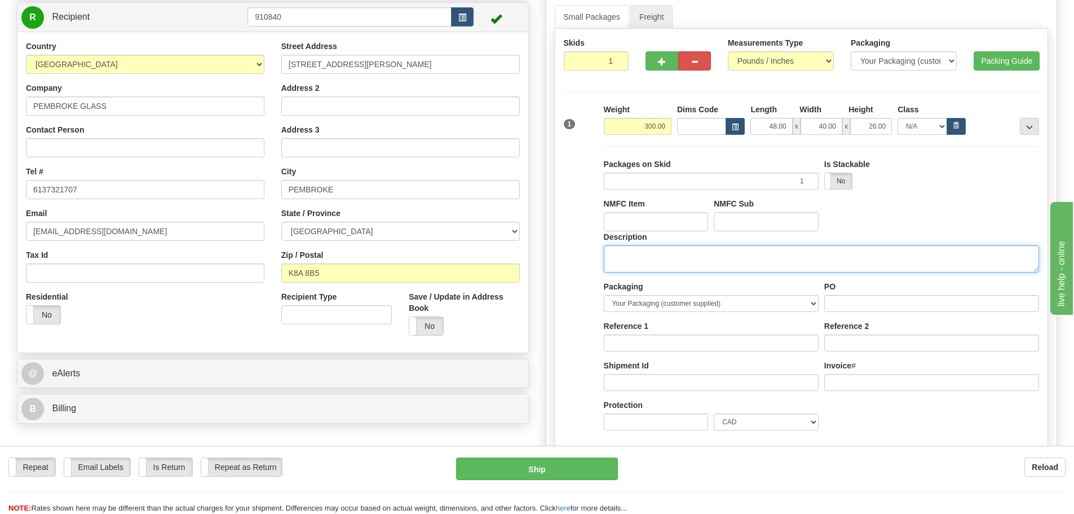
click at [824, 264] on textarea "Description" at bounding box center [821, 258] width 435 height 27
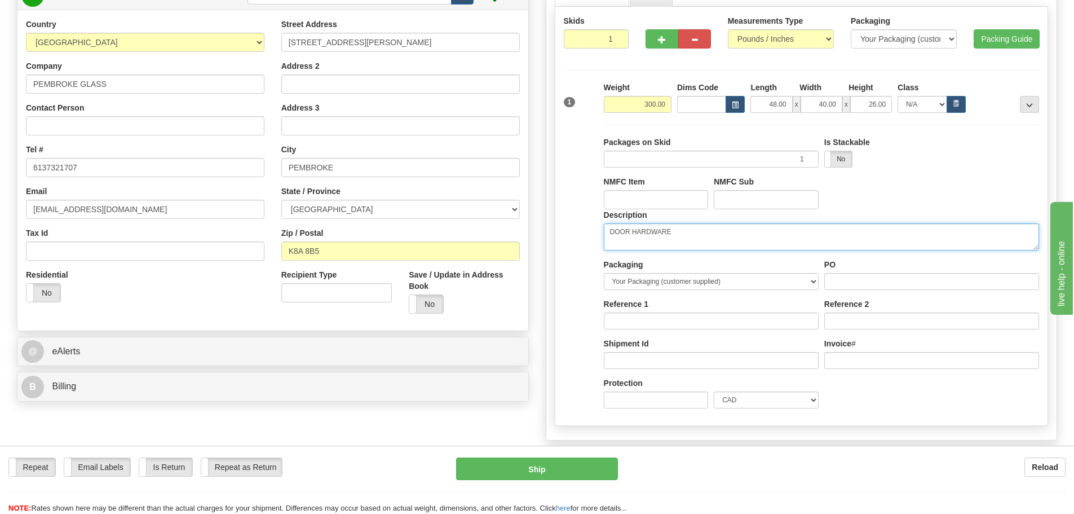
scroll to position [169, 0]
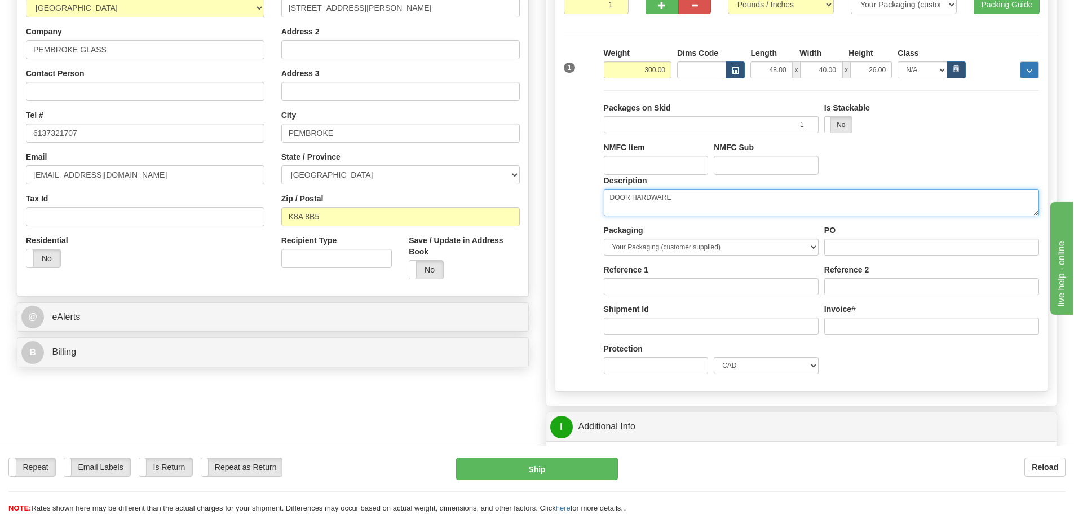
type textarea "DOOR HARDWARE"
click at [1026, 70] on span "..." at bounding box center [1029, 71] width 7 height 6
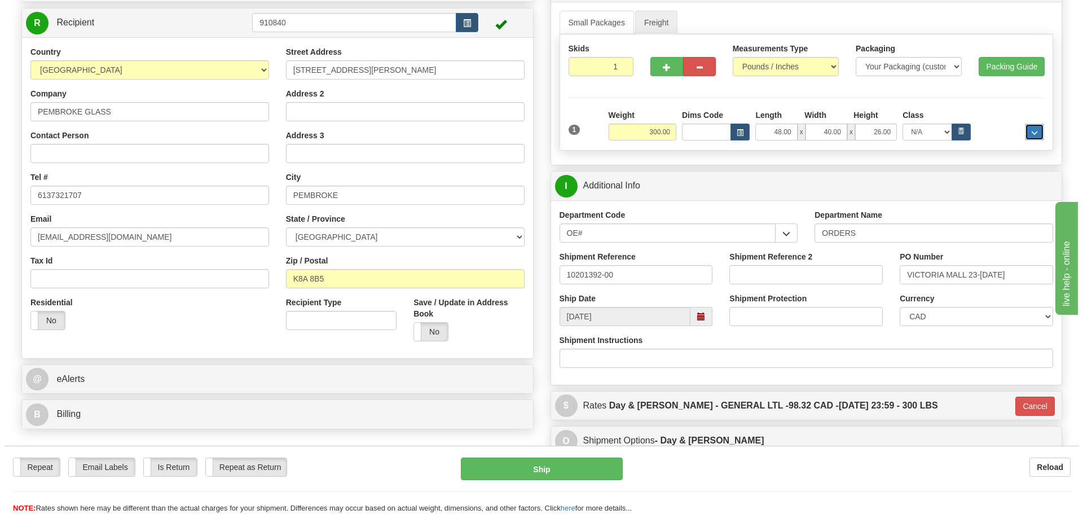
scroll to position [113, 0]
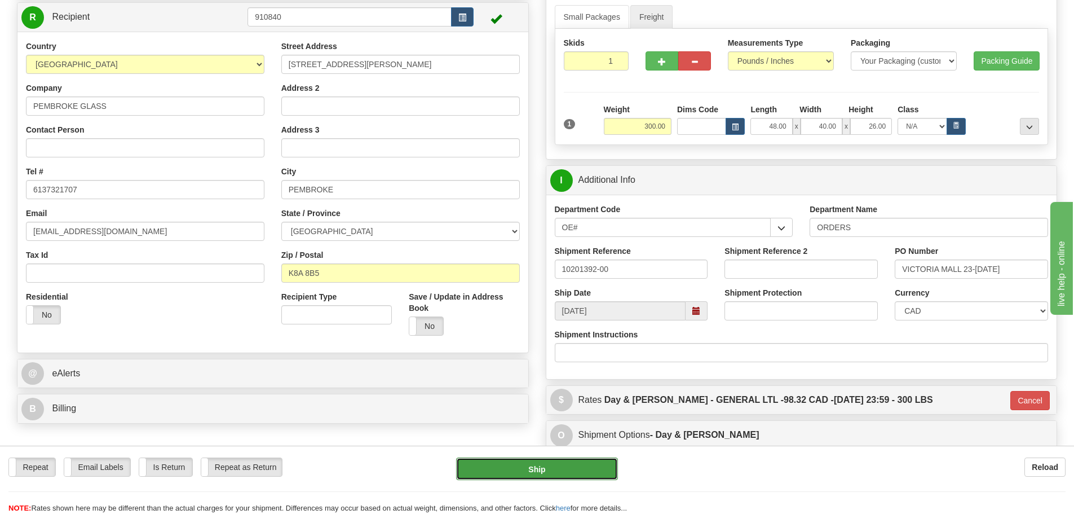
click at [523, 475] on button "Ship" at bounding box center [537, 468] width 162 height 23
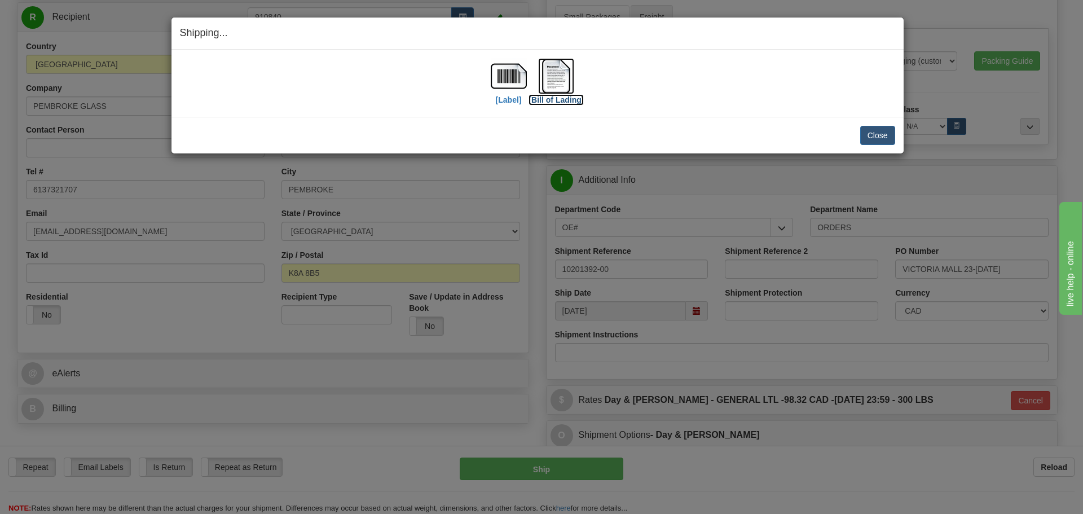
click at [557, 99] on label "[Bill of Lading]" at bounding box center [555, 99] width 55 height 11
click at [495, 100] on div "[Label]" at bounding box center [509, 83] width 36 height 50
click at [506, 99] on label "[Label]" at bounding box center [509, 99] width 26 height 11
click at [884, 137] on button "Close" at bounding box center [877, 135] width 35 height 19
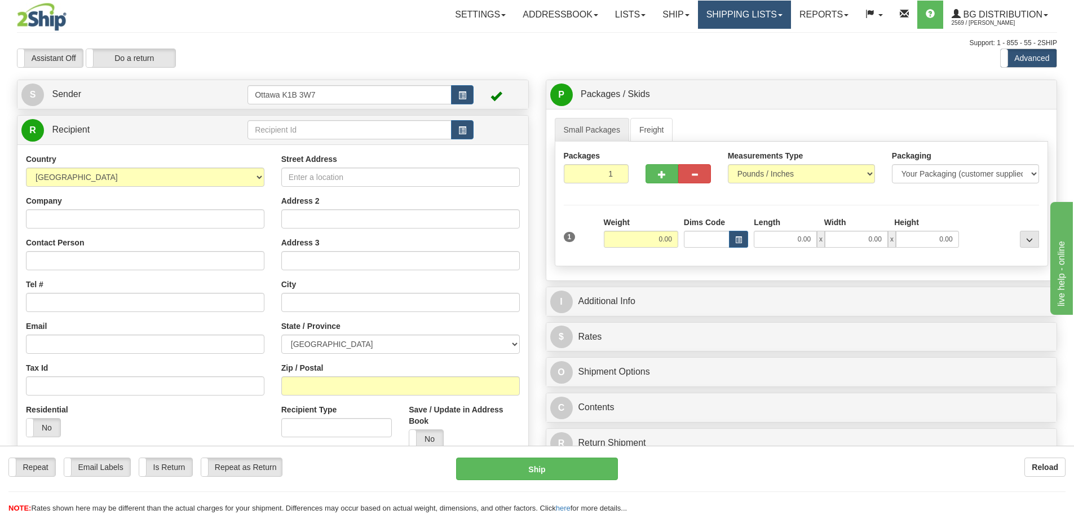
click at [751, 10] on link "Shipping lists" at bounding box center [744, 15] width 93 height 28
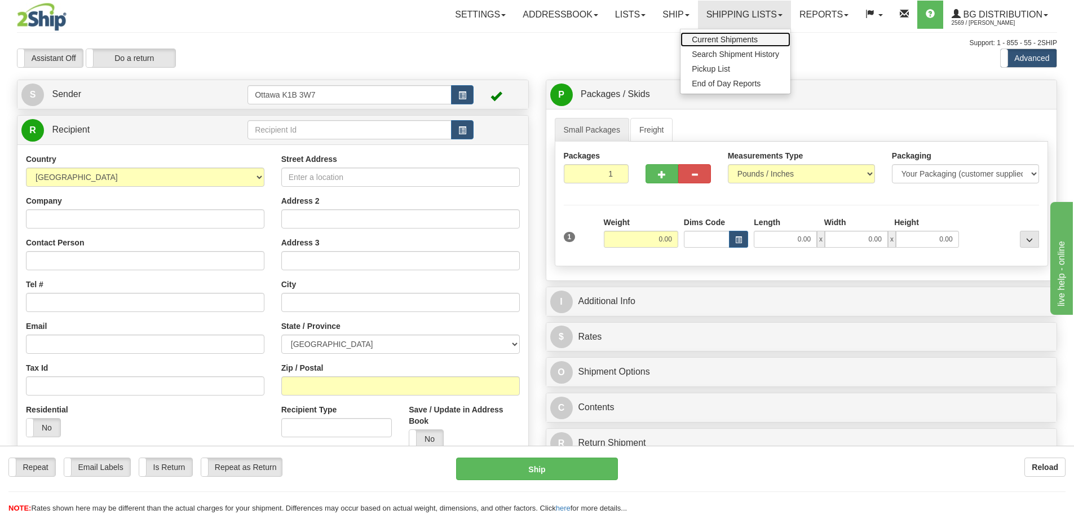
click at [708, 32] on link "Current Shipments" at bounding box center [736, 39] width 110 height 15
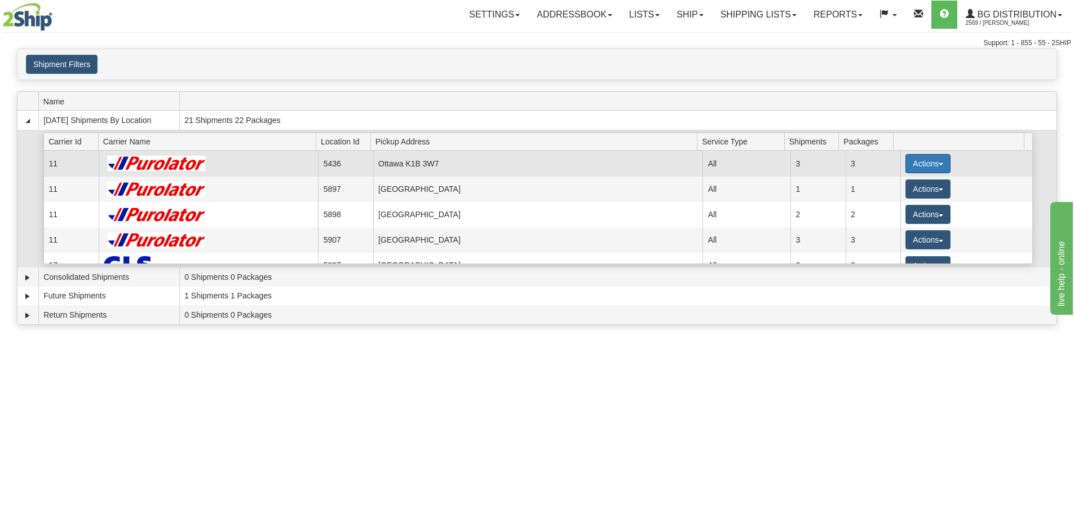
click at [930, 165] on button "Actions" at bounding box center [928, 163] width 45 height 19
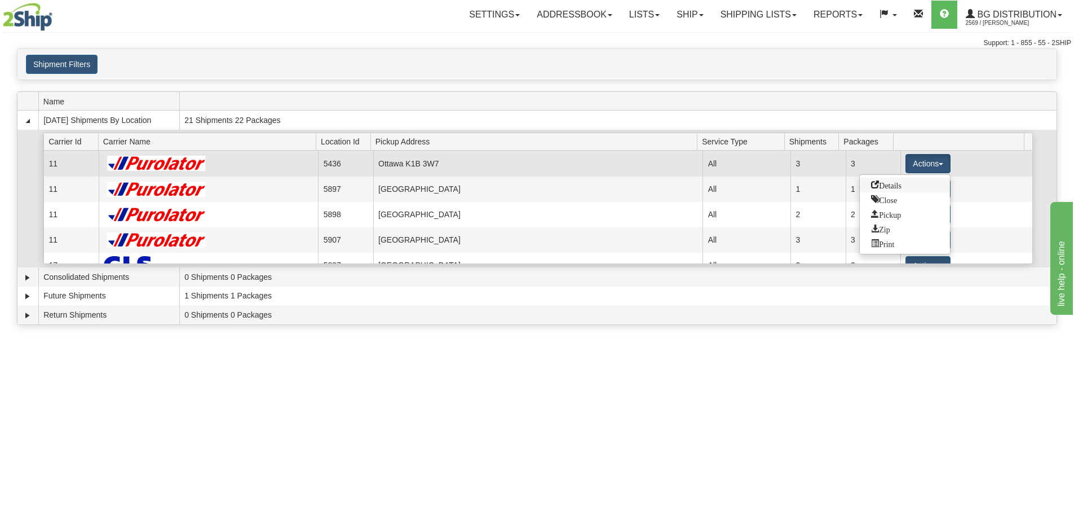
click at [894, 189] on link "Details" at bounding box center [905, 185] width 90 height 15
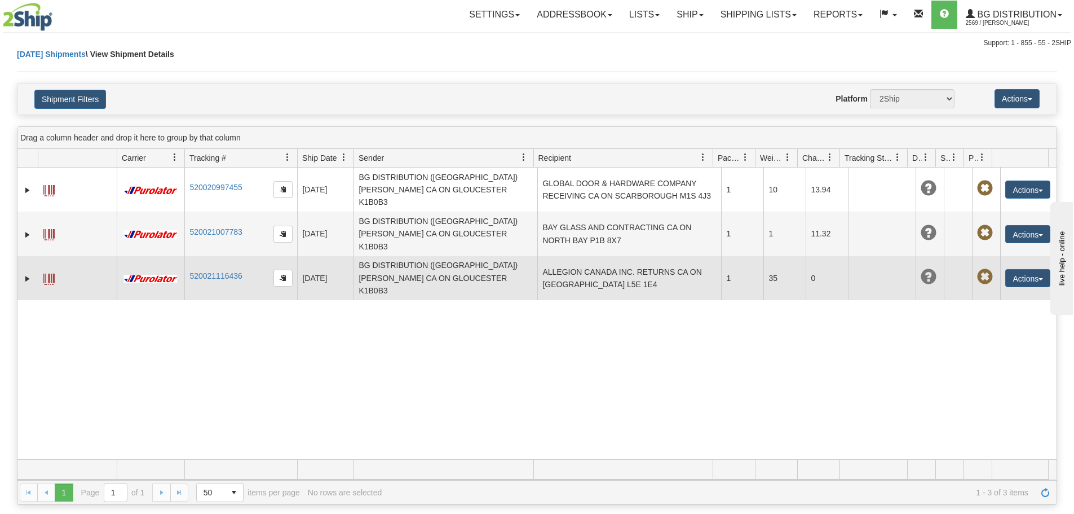
click at [584, 256] on td "ALLEGION CANADA INC. RETURNS CA ON [GEOGRAPHIC_DATA] L5E 1E4" at bounding box center [629, 278] width 184 height 44
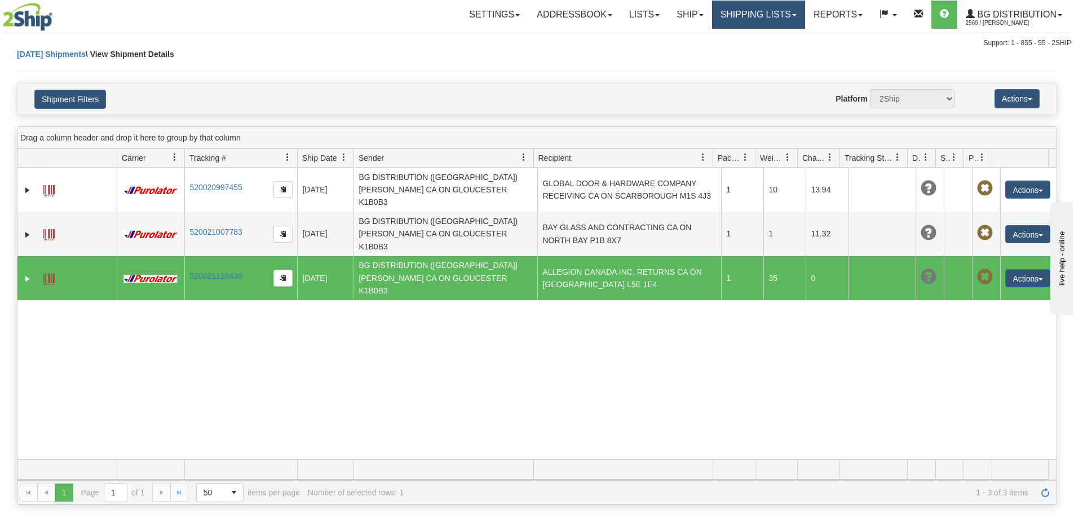
click at [760, 11] on link "Shipping lists" at bounding box center [758, 15] width 93 height 28
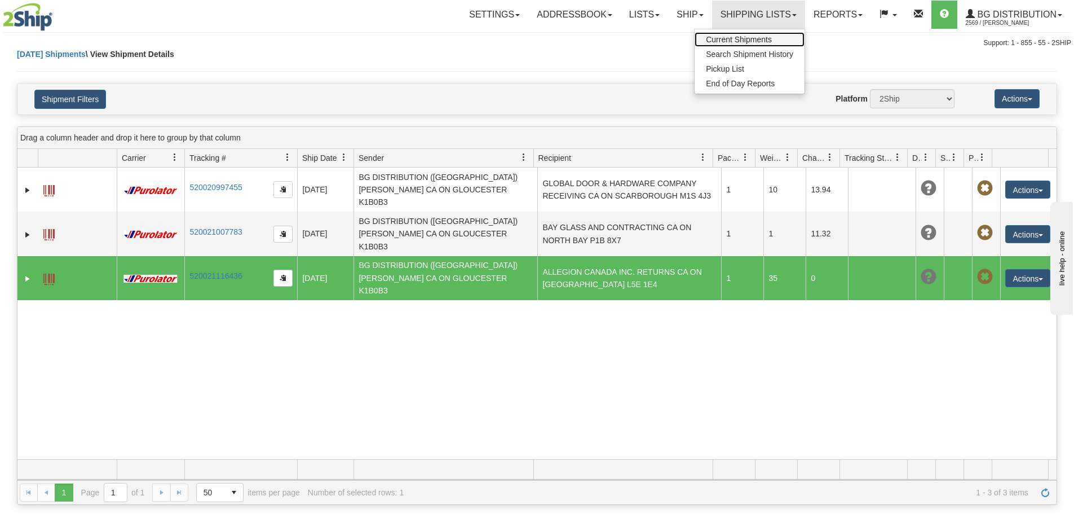
click at [734, 38] on span "Current Shipments" at bounding box center [739, 39] width 66 height 9
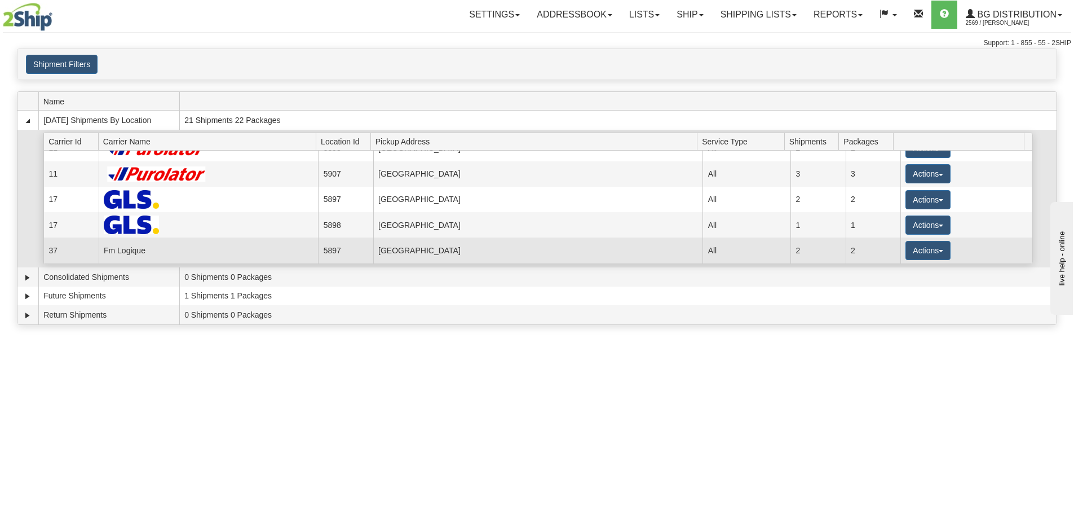
scroll to position [117, 0]
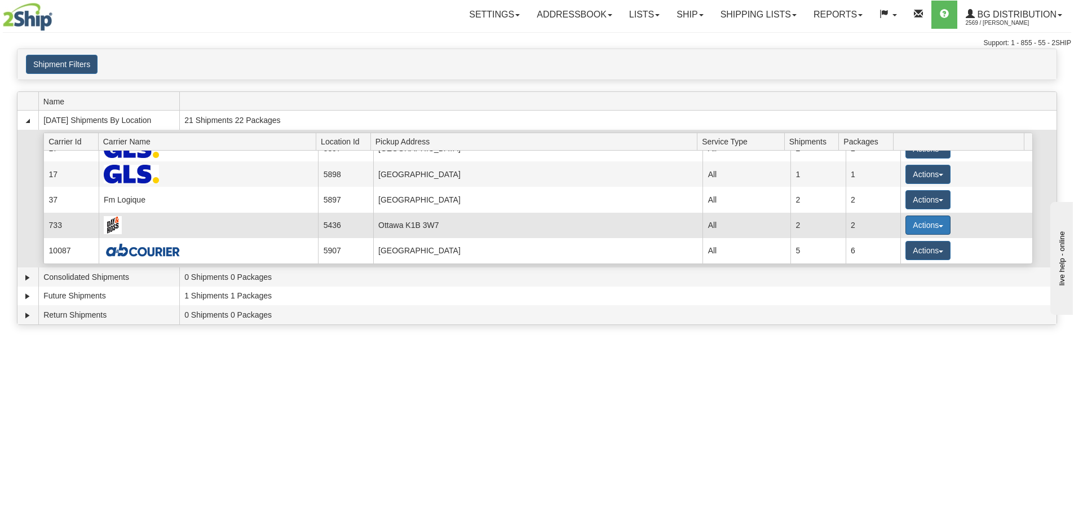
click at [917, 227] on button "Actions" at bounding box center [928, 224] width 45 height 19
click at [912, 242] on link "Details" at bounding box center [905, 246] width 90 height 15
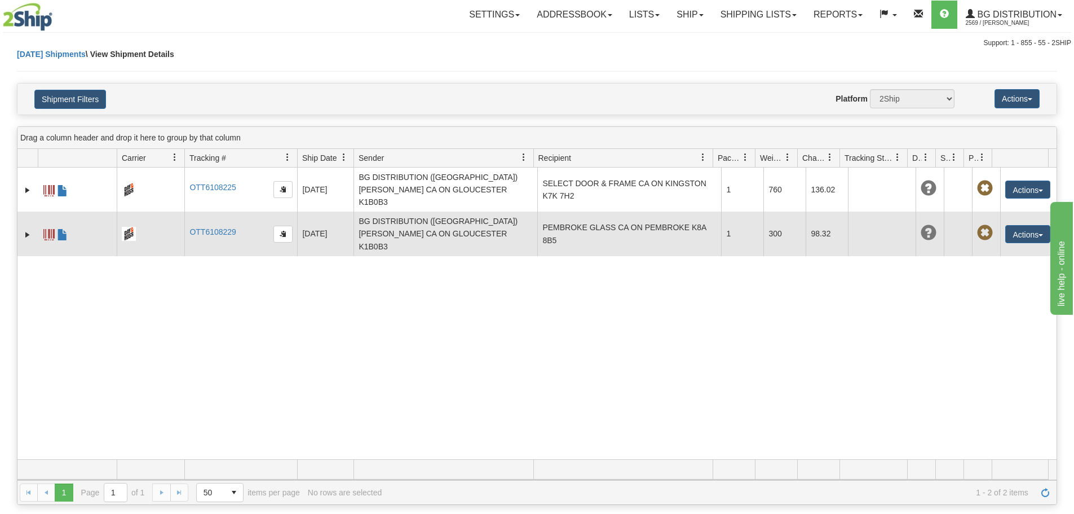
click at [598, 220] on td "PEMBROKE GLASS CA ON PEMBROKE K8A 8B5" at bounding box center [629, 233] width 184 height 44
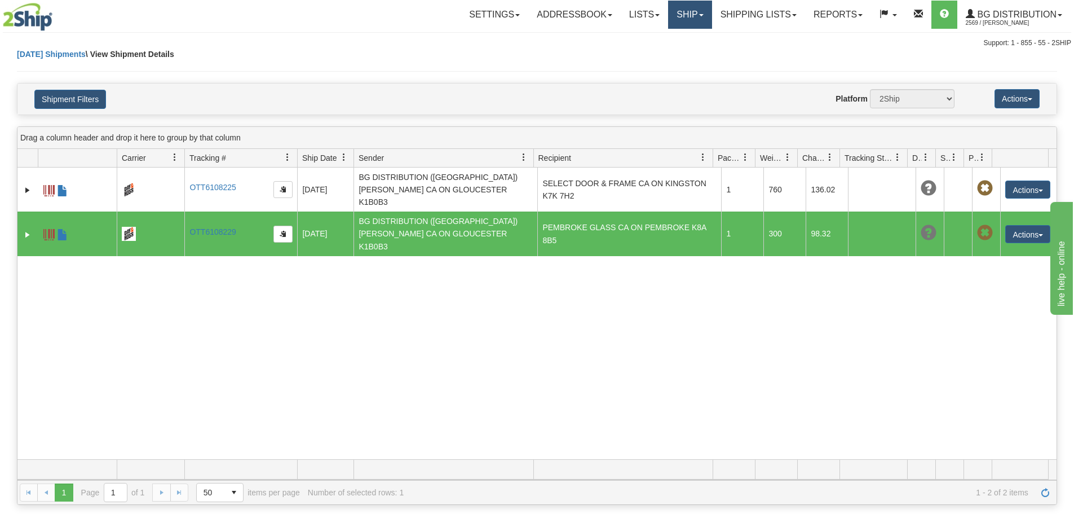
click at [678, 19] on link "Ship" at bounding box center [689, 15] width 43 height 28
click at [674, 41] on link "Ship Screen" at bounding box center [666, 39] width 89 height 15
